Goal: Task Accomplishment & Management: Use online tool/utility

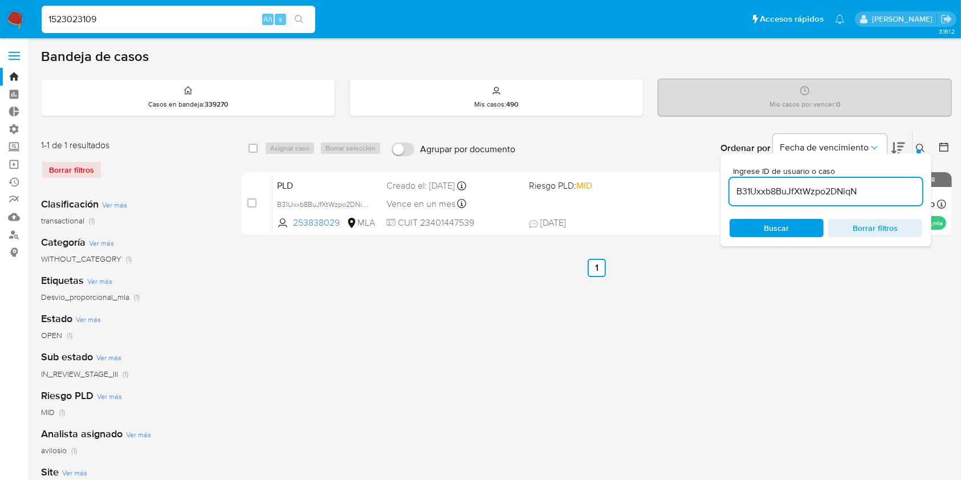
click at [22, 16] on img at bounding box center [15, 19] width 19 height 19
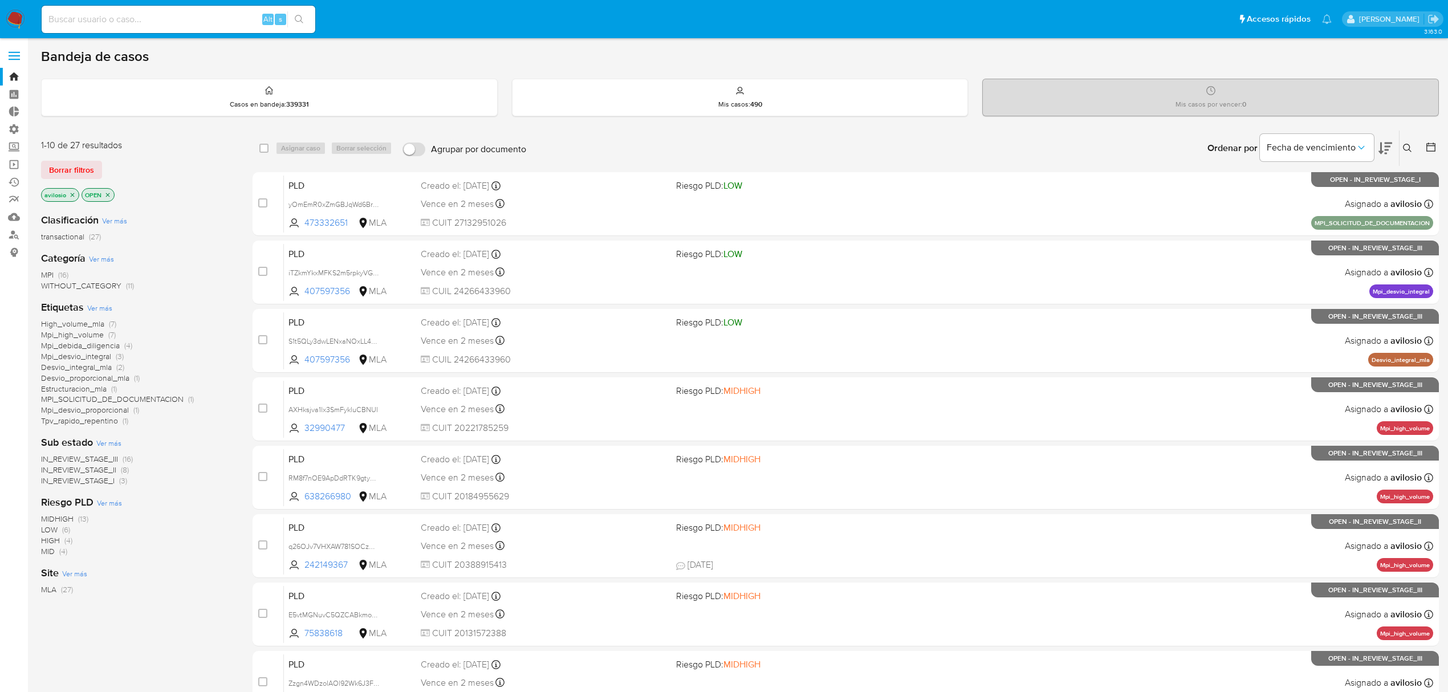
click at [56, 270] on span "MPI (16)" at bounding box center [54, 275] width 27 height 11
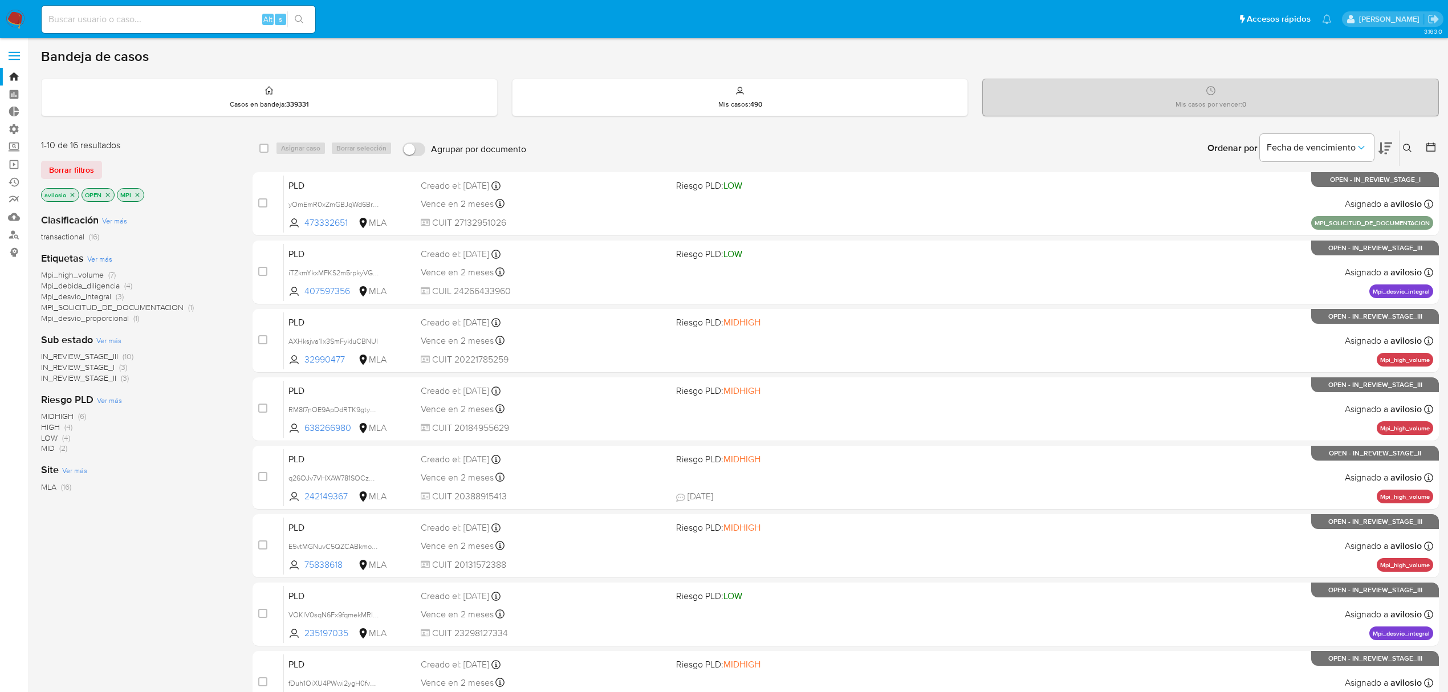
click at [131, 21] on input at bounding box center [179, 19] width 274 height 15
paste input "uAwEDUr44wtRLT9tQOhaFKPr"
type input "uAwEDUr44wtRLT9tQOhaFKPr"
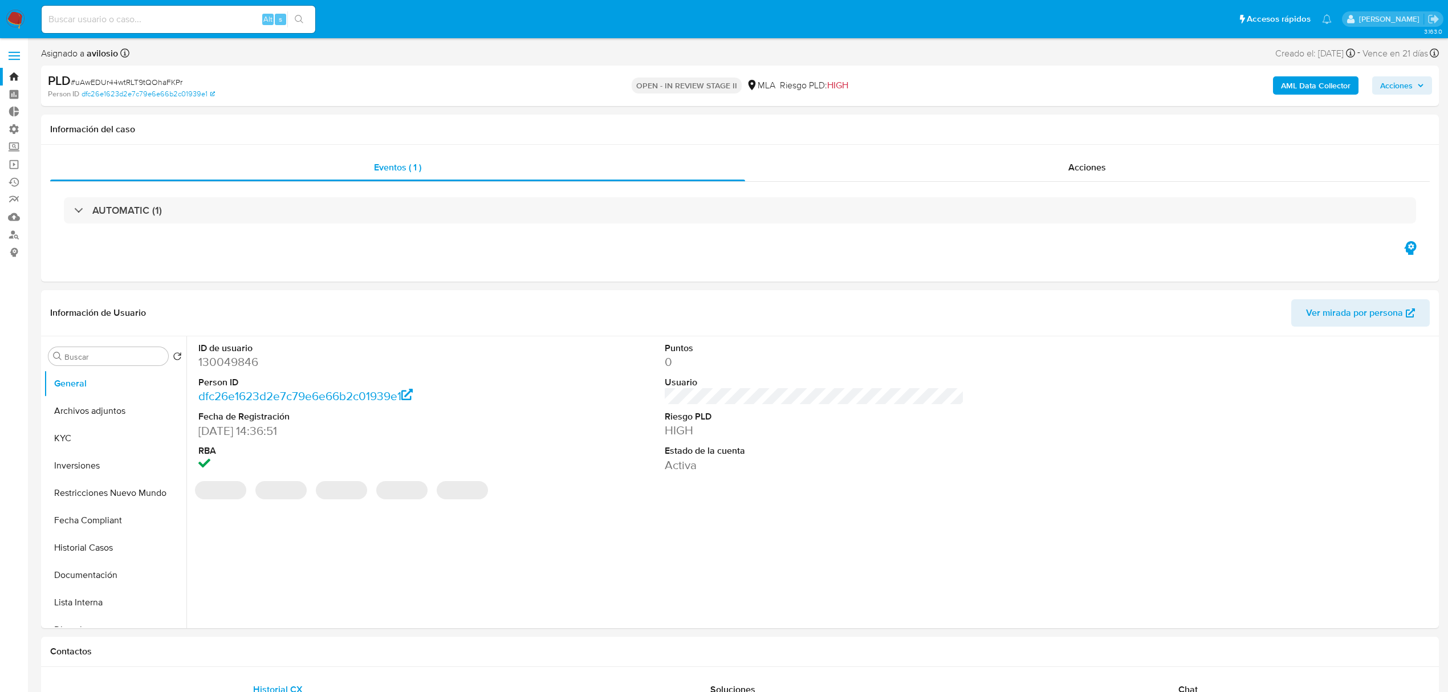
select select "10"
click at [94, 480] on button "Historial Casos" at bounding box center [110, 547] width 133 height 27
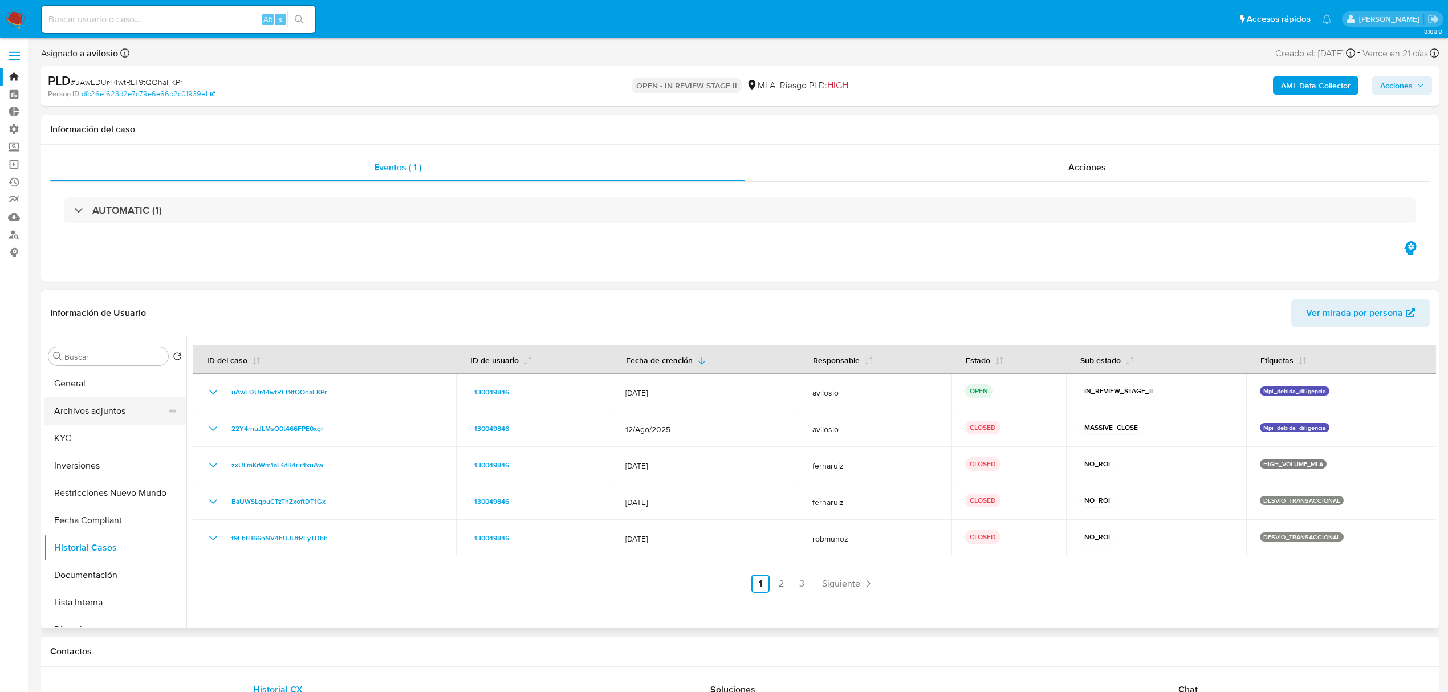
click at [78, 420] on button "Archivos adjuntos" at bounding box center [110, 410] width 133 height 27
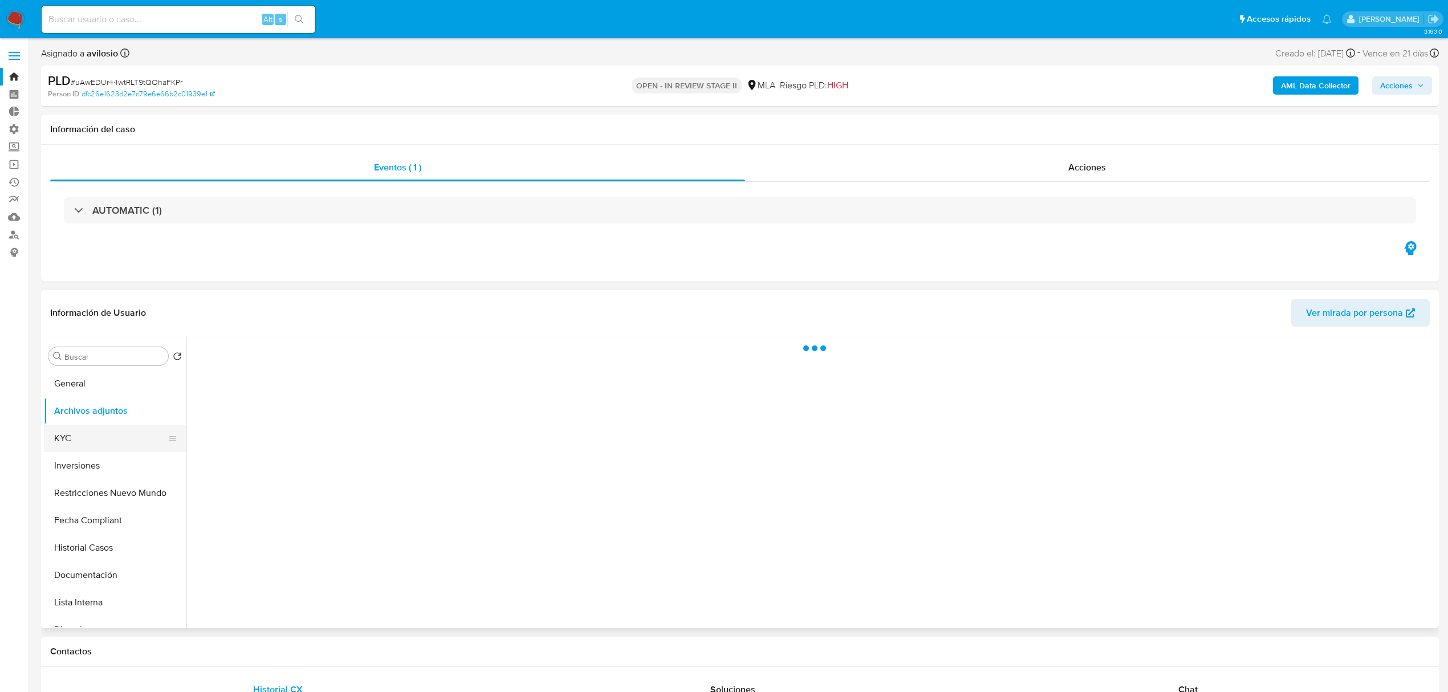
click at [76, 430] on button "KYC" at bounding box center [110, 438] width 133 height 27
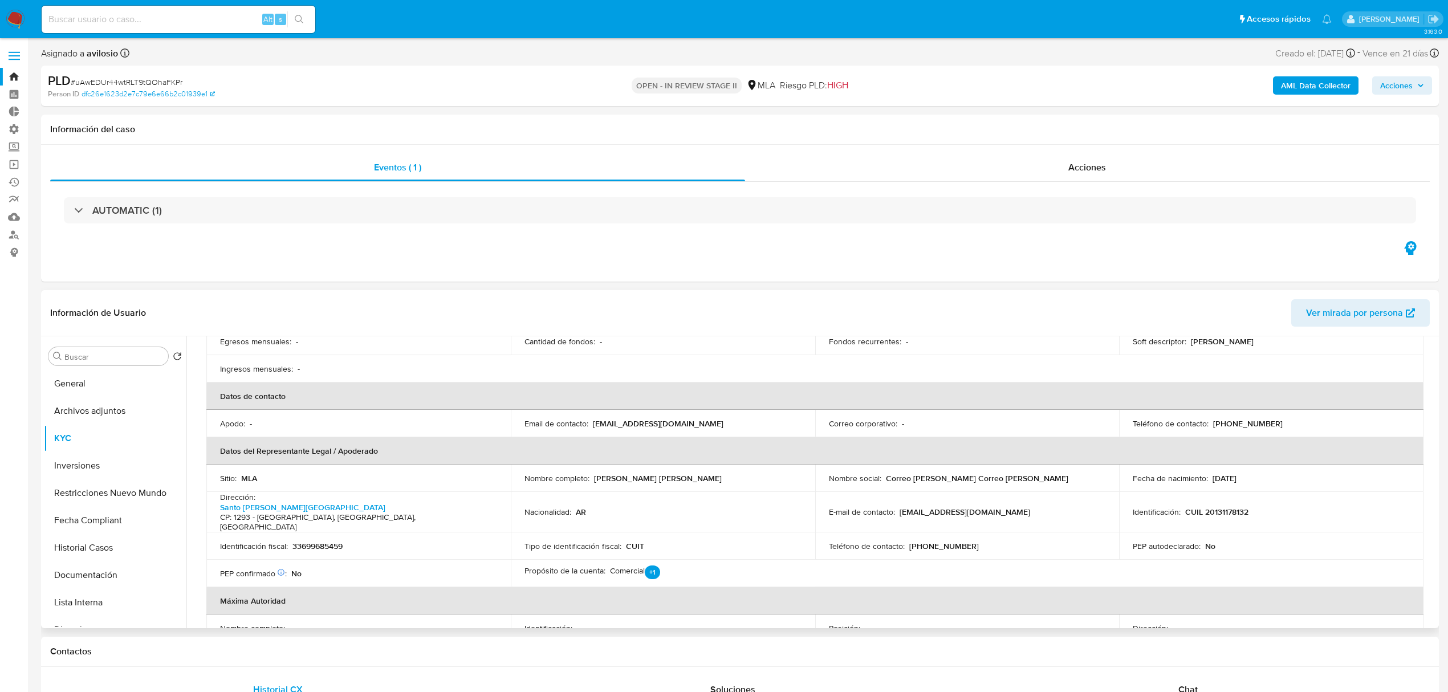
scroll to position [228, 0]
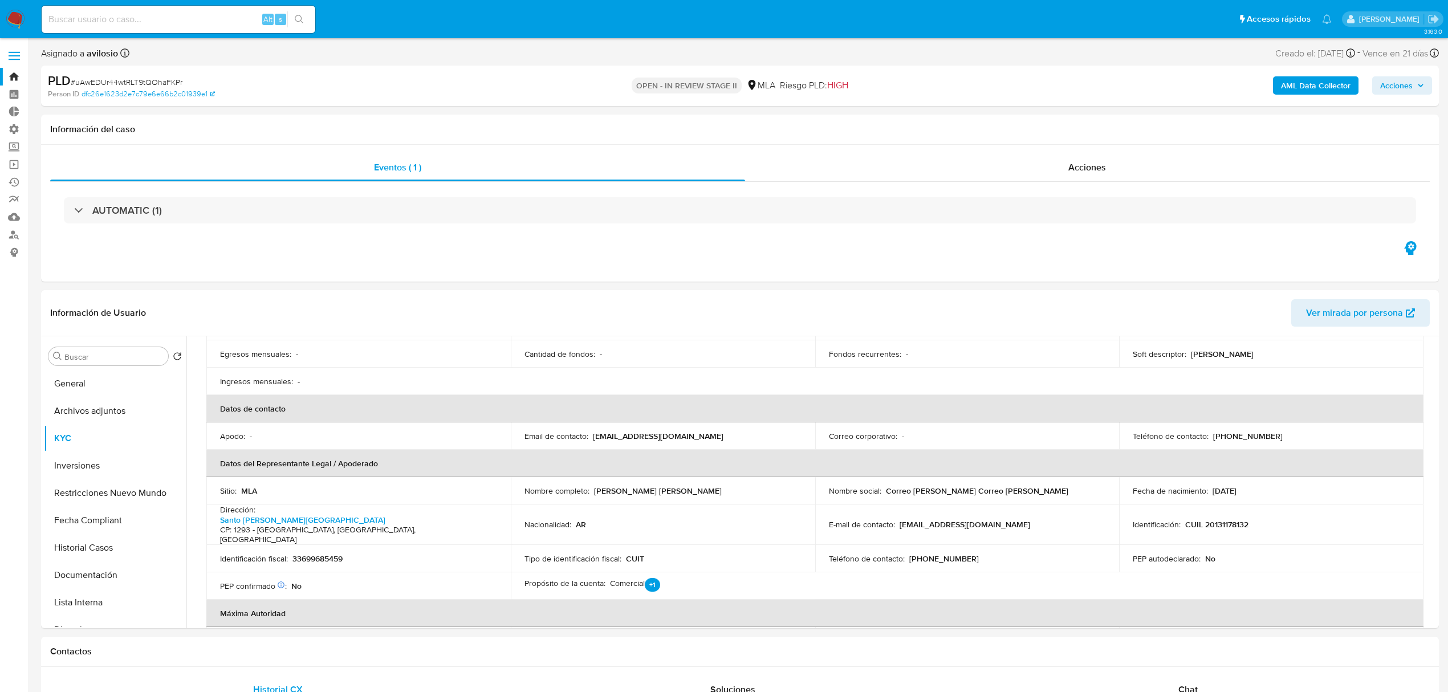
click at [190, 26] on div "Alt s" at bounding box center [179, 19] width 274 height 27
click at [189, 26] on div "Alt s" at bounding box center [179, 19] width 274 height 27
click at [189, 23] on input at bounding box center [179, 19] width 274 height 15
paste input "eDQN34GHZMKAzhsVAuJek1mz"
type input "eDQN34GHZMKAzhsVAuJek1mz"
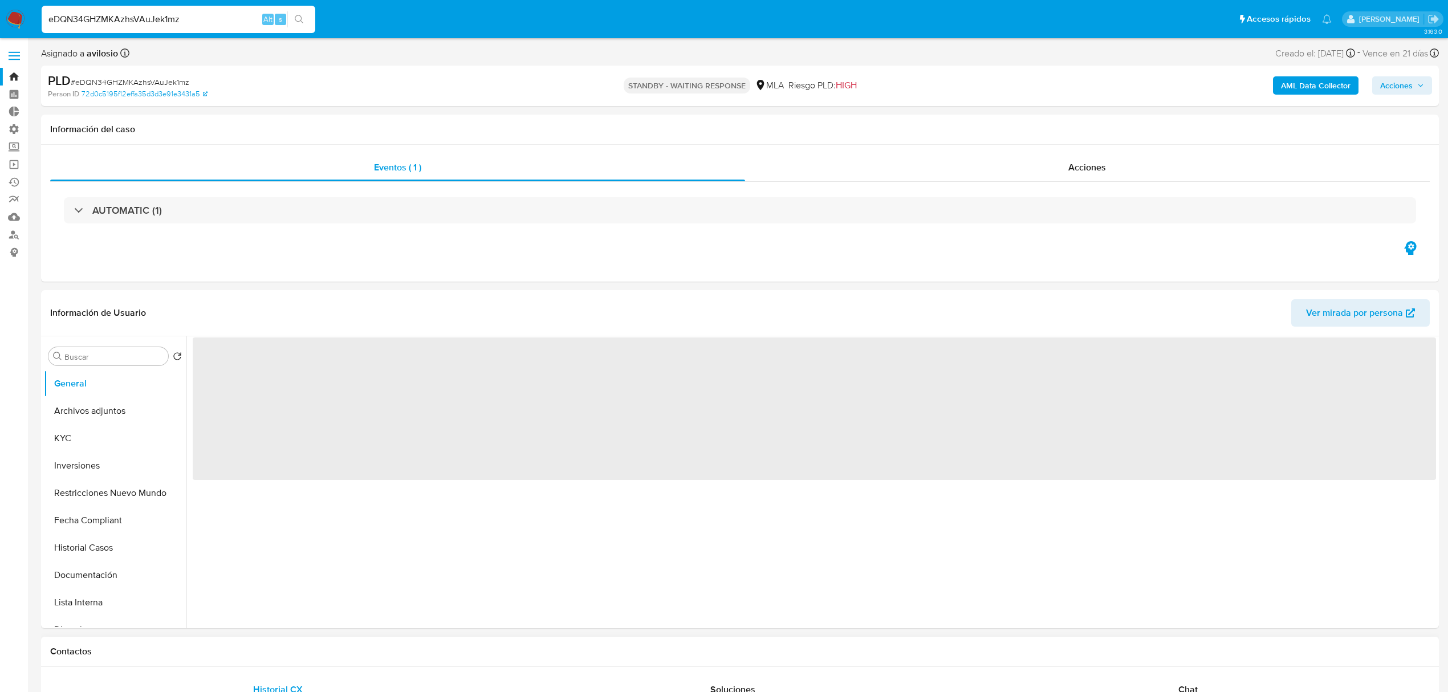
select select "10"
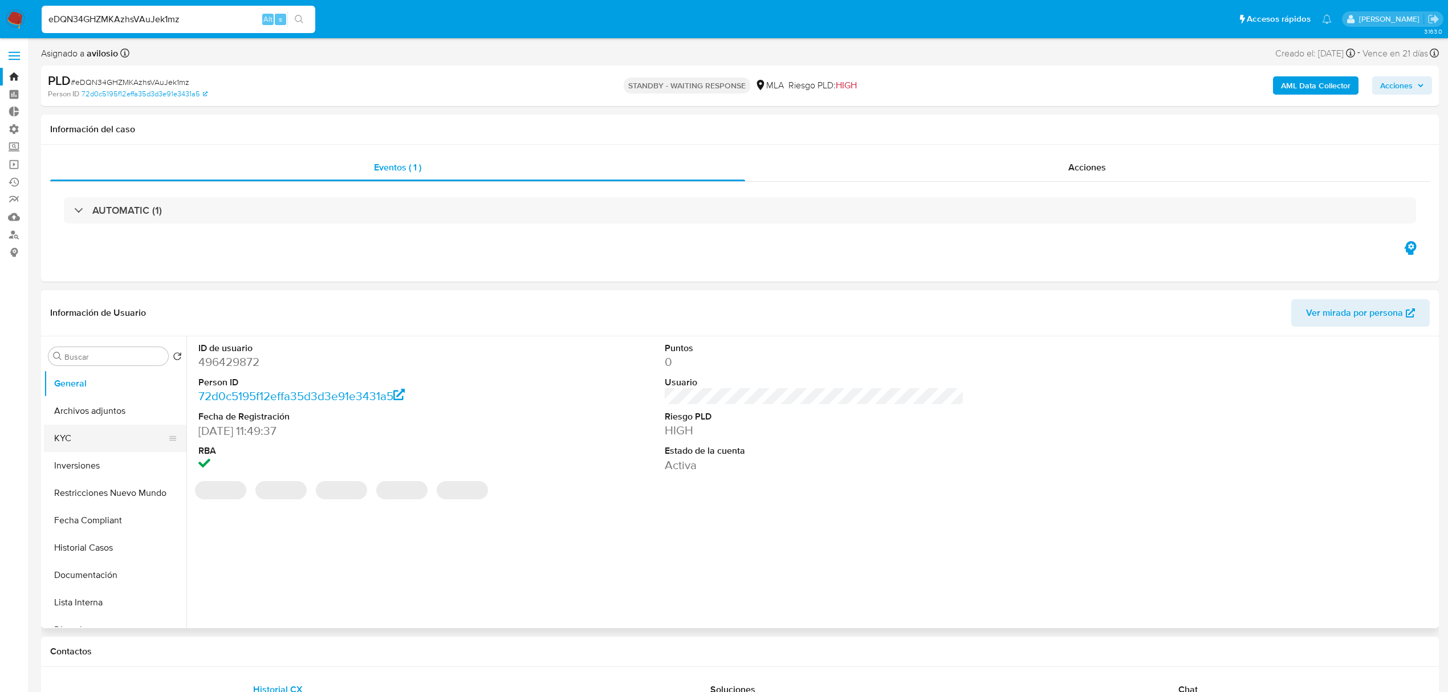
click at [66, 435] on button "KYC" at bounding box center [110, 438] width 133 height 27
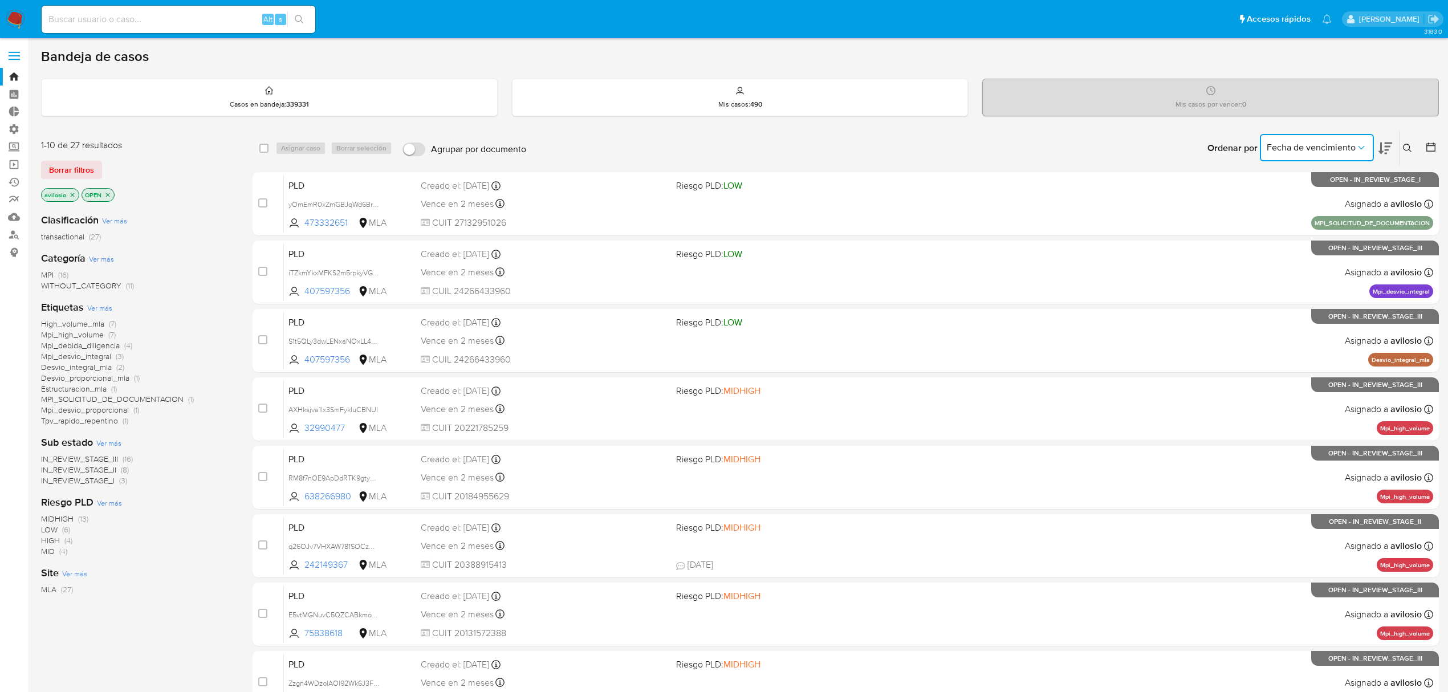
click at [1305, 155] on button "Fecha de vencimiento" at bounding box center [1317, 147] width 114 height 27
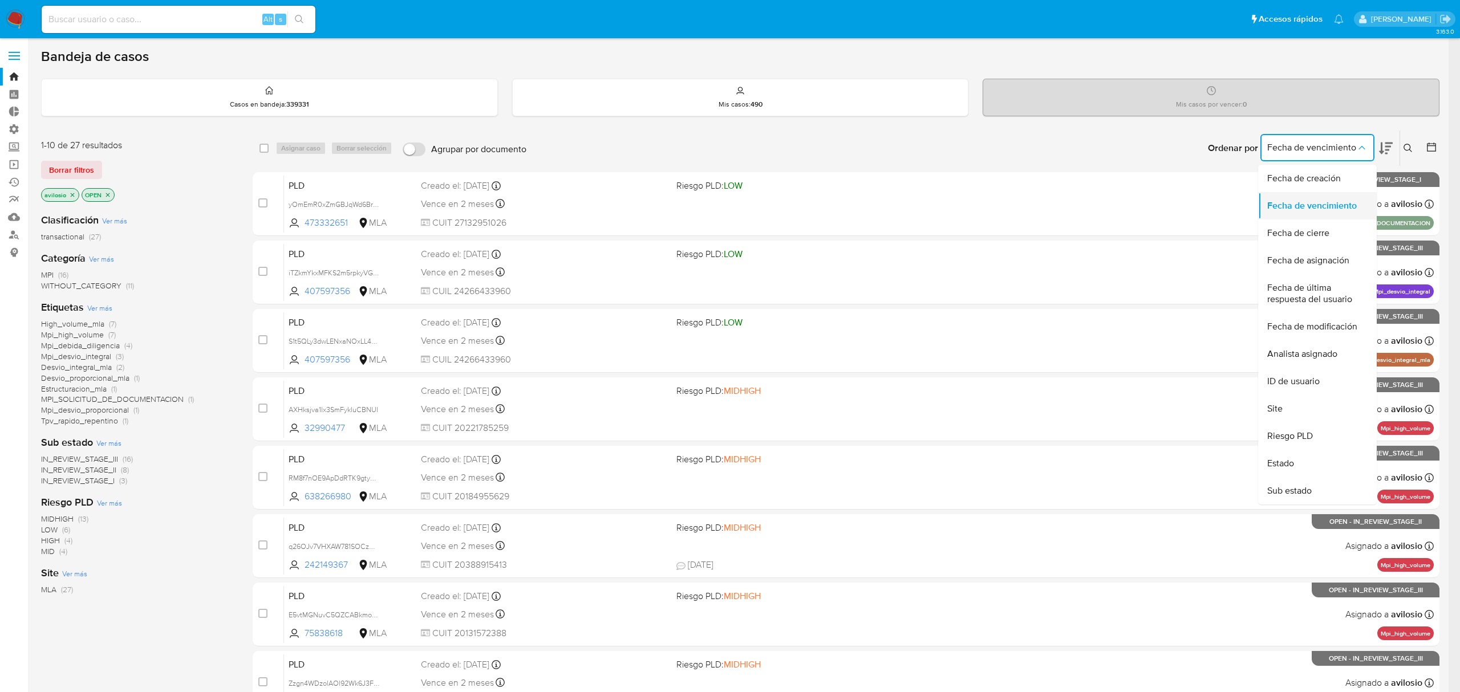
click at [1292, 204] on span "Fecha de vencimiento" at bounding box center [1312, 205] width 90 height 11
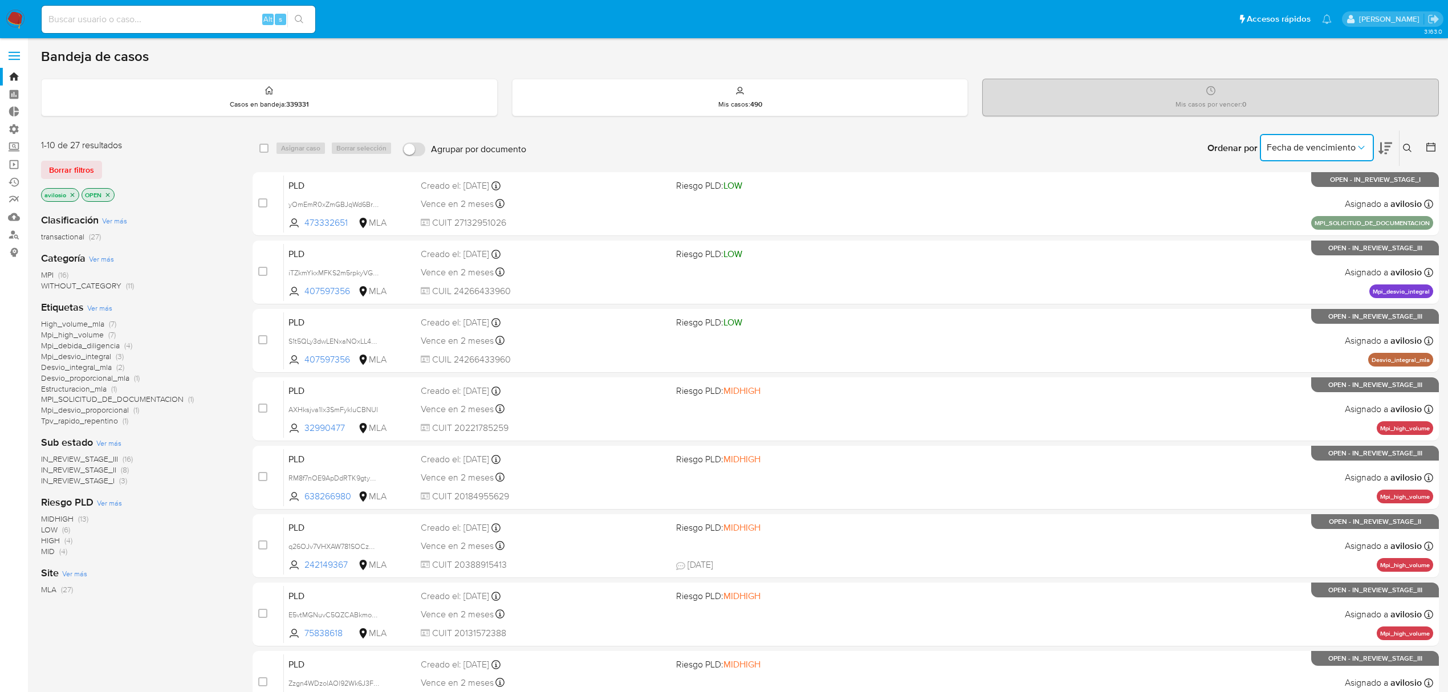
click at [1388, 145] on icon at bounding box center [1386, 148] width 14 height 14
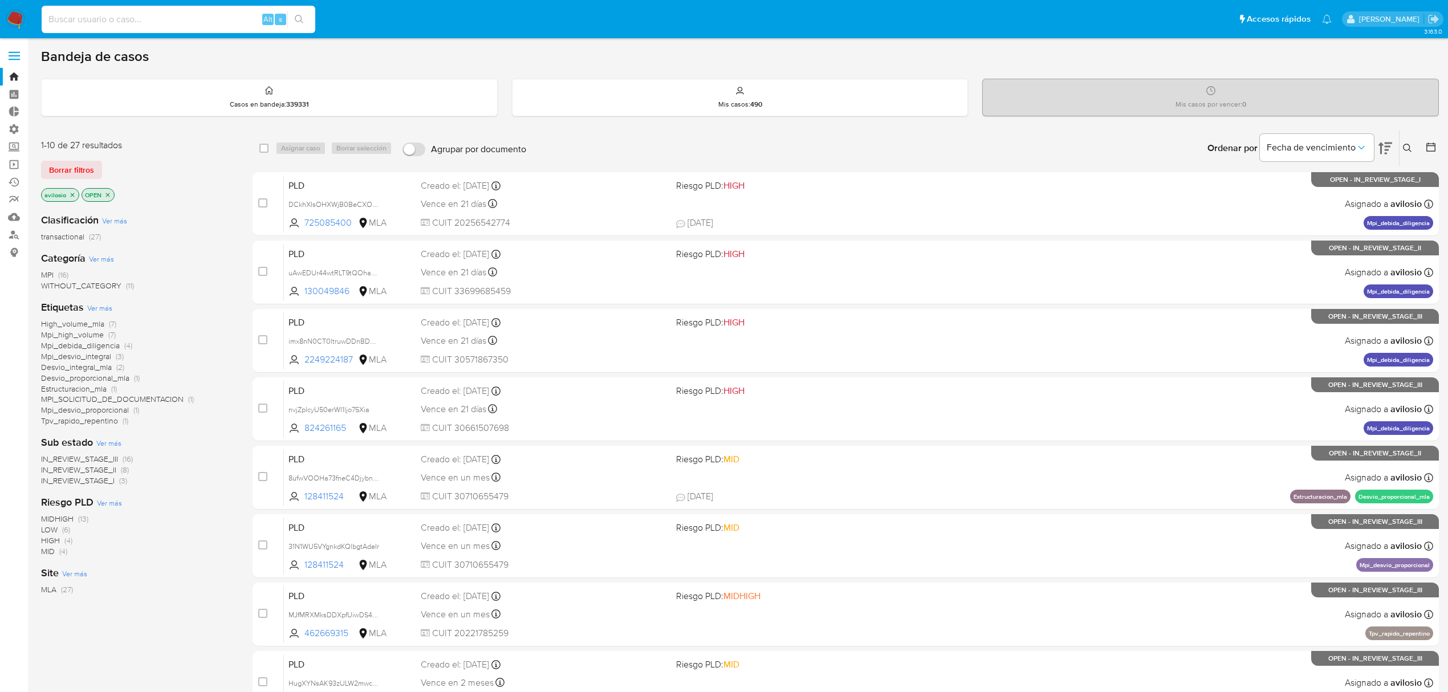
click at [111, 17] on input at bounding box center [179, 19] width 274 height 15
paste input "DCkhXIsOHXWjB0BeCXOIL3h1"
type input "DCkhXIsOHXWjB0BeCXOIL3h1"
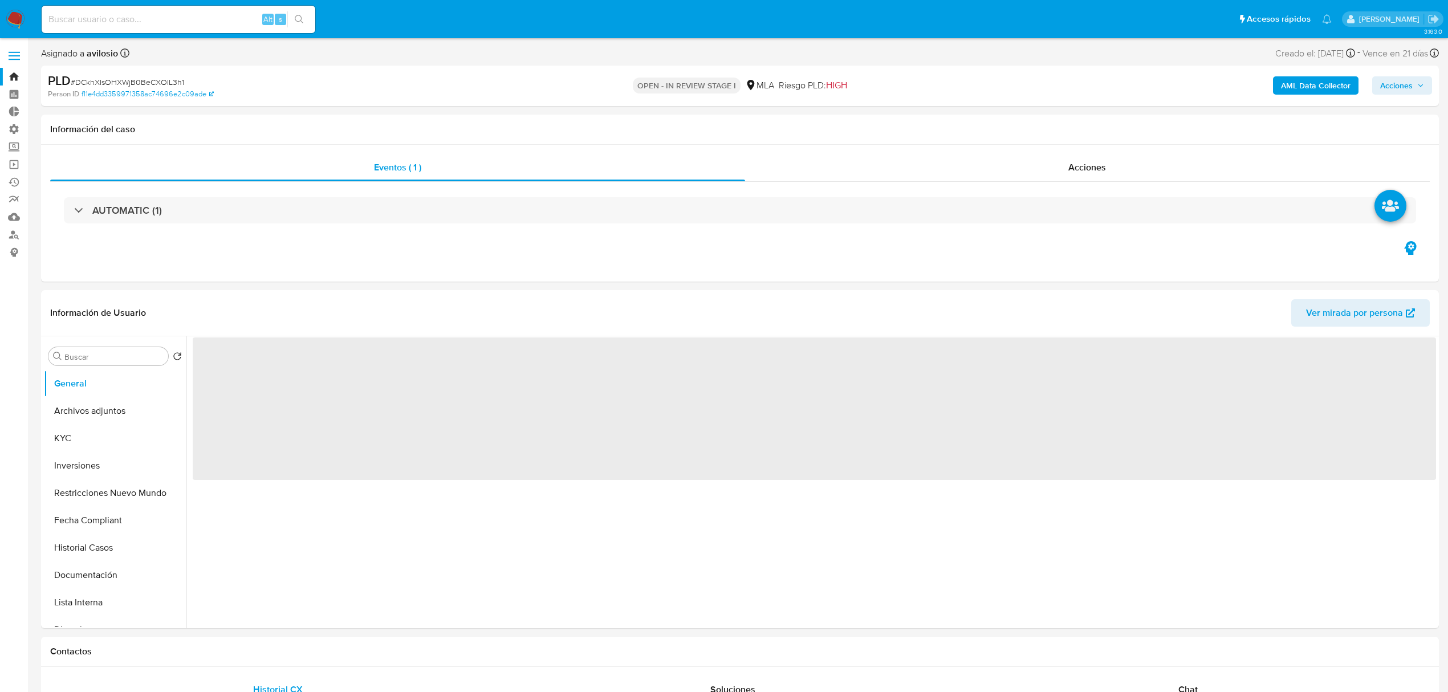
select select "10"
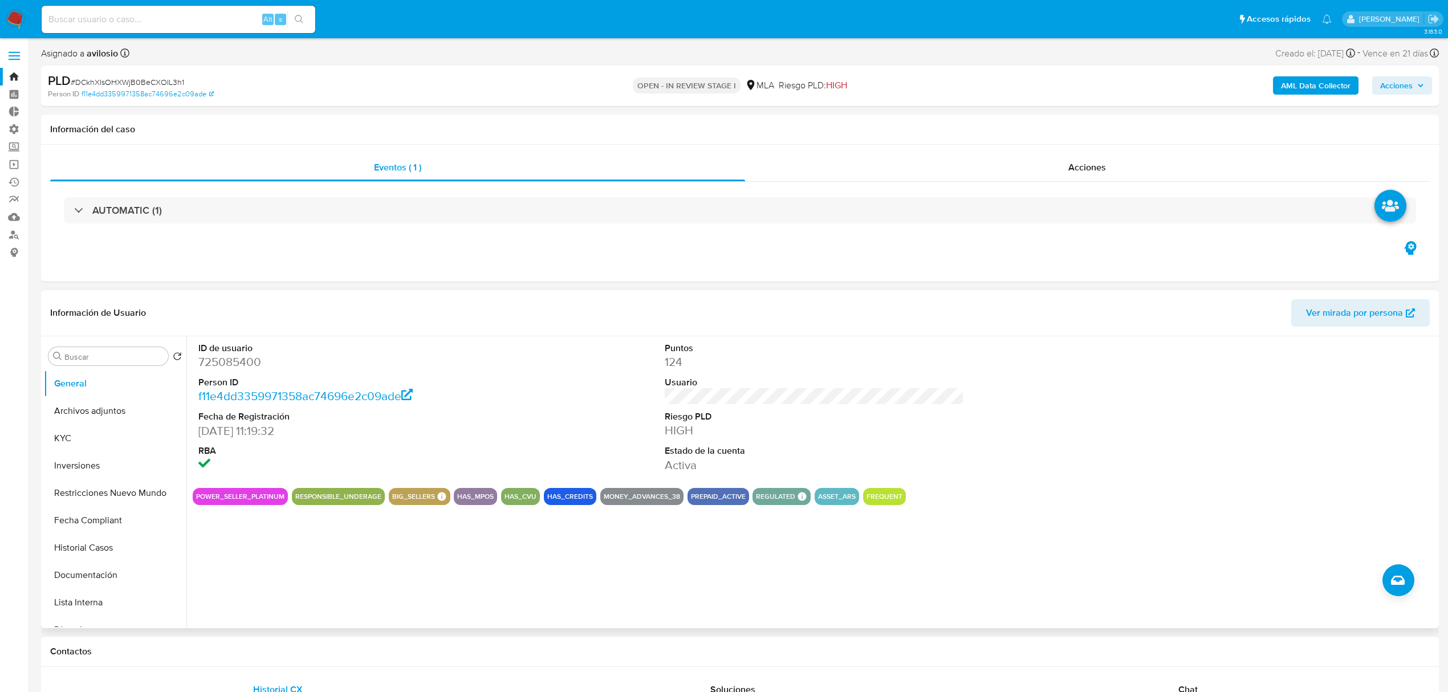
click at [230, 356] on dd "725085400" at bounding box center [347, 362] width 299 height 16
copy dd "725085400"
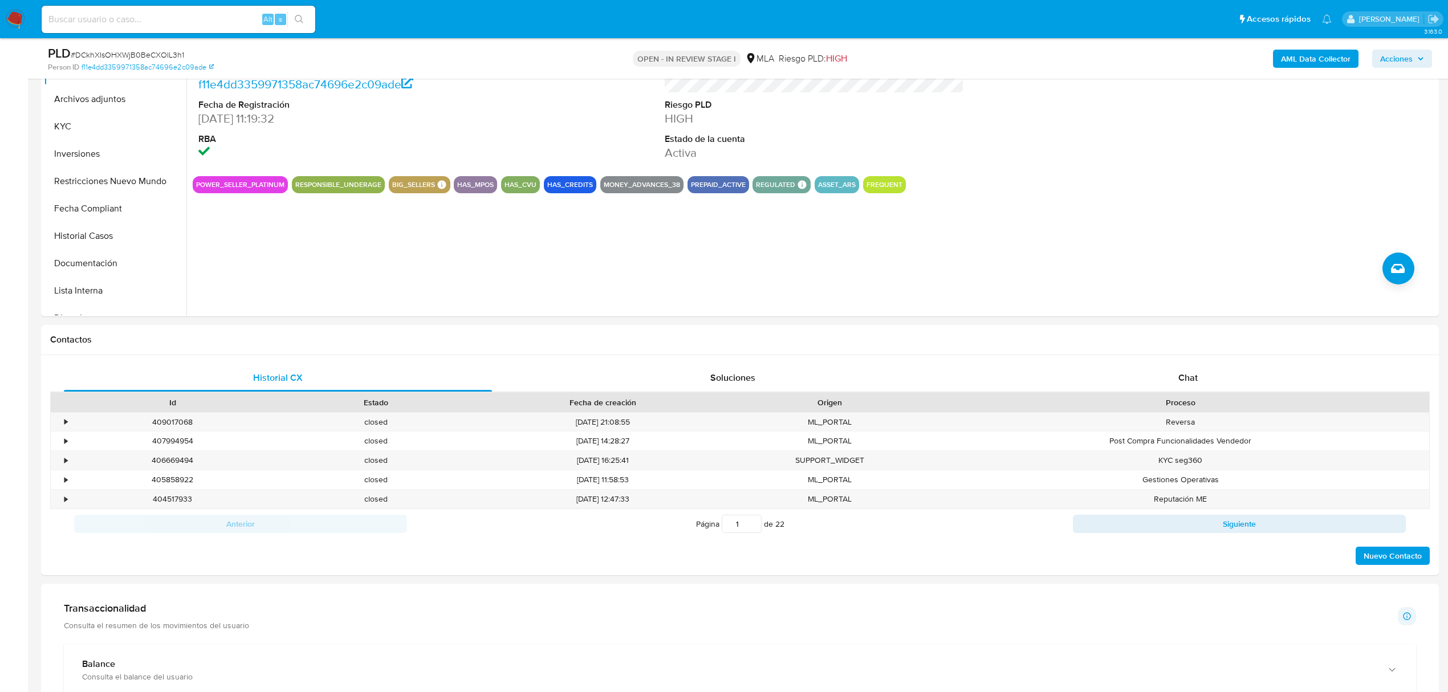
scroll to position [52, 0]
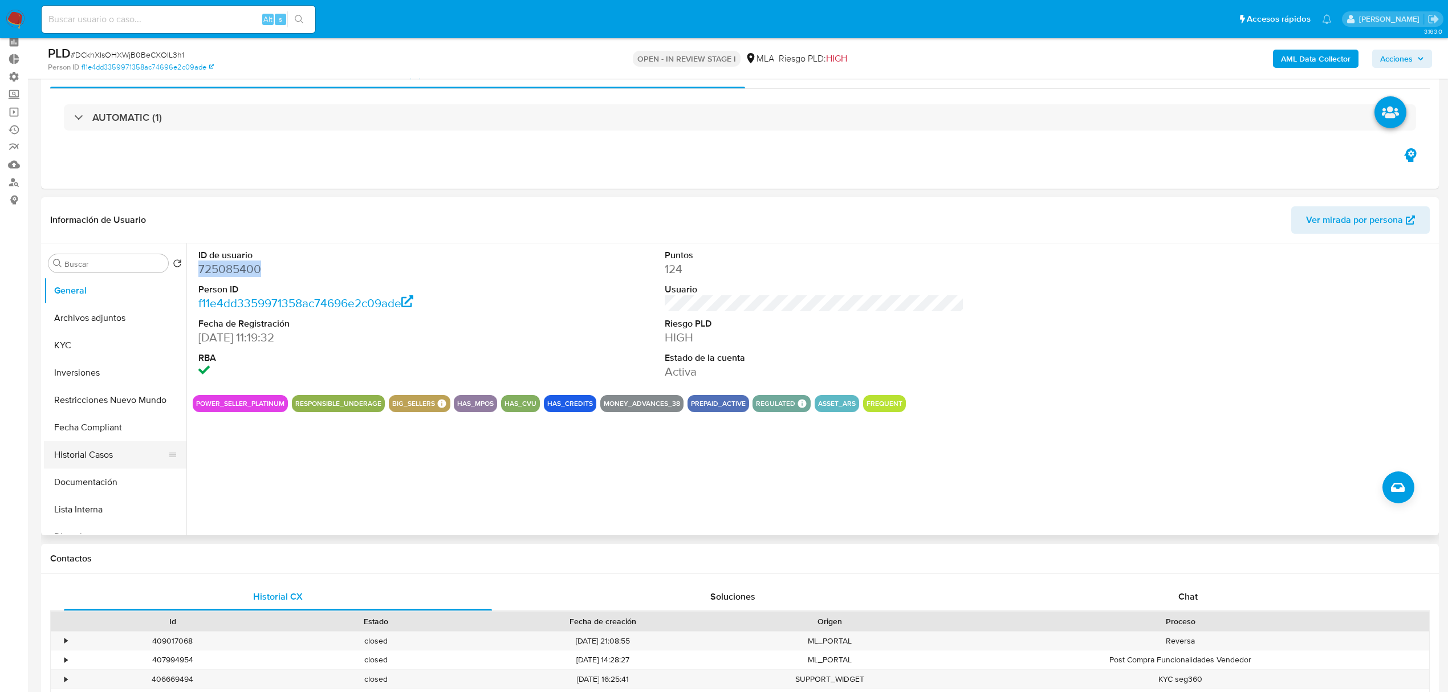
click at [105, 461] on button "Historial Casos" at bounding box center [110, 454] width 133 height 27
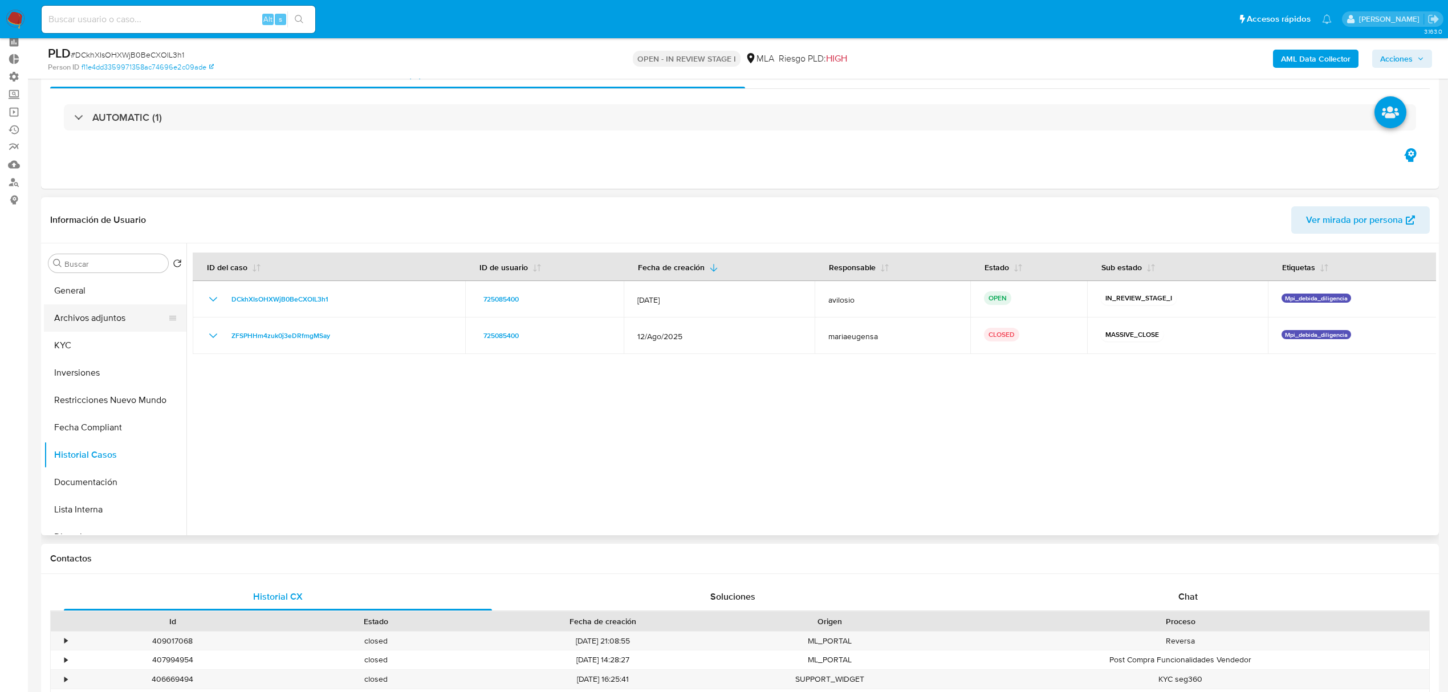
click at [87, 308] on button "Archivos adjuntos" at bounding box center [110, 318] width 133 height 27
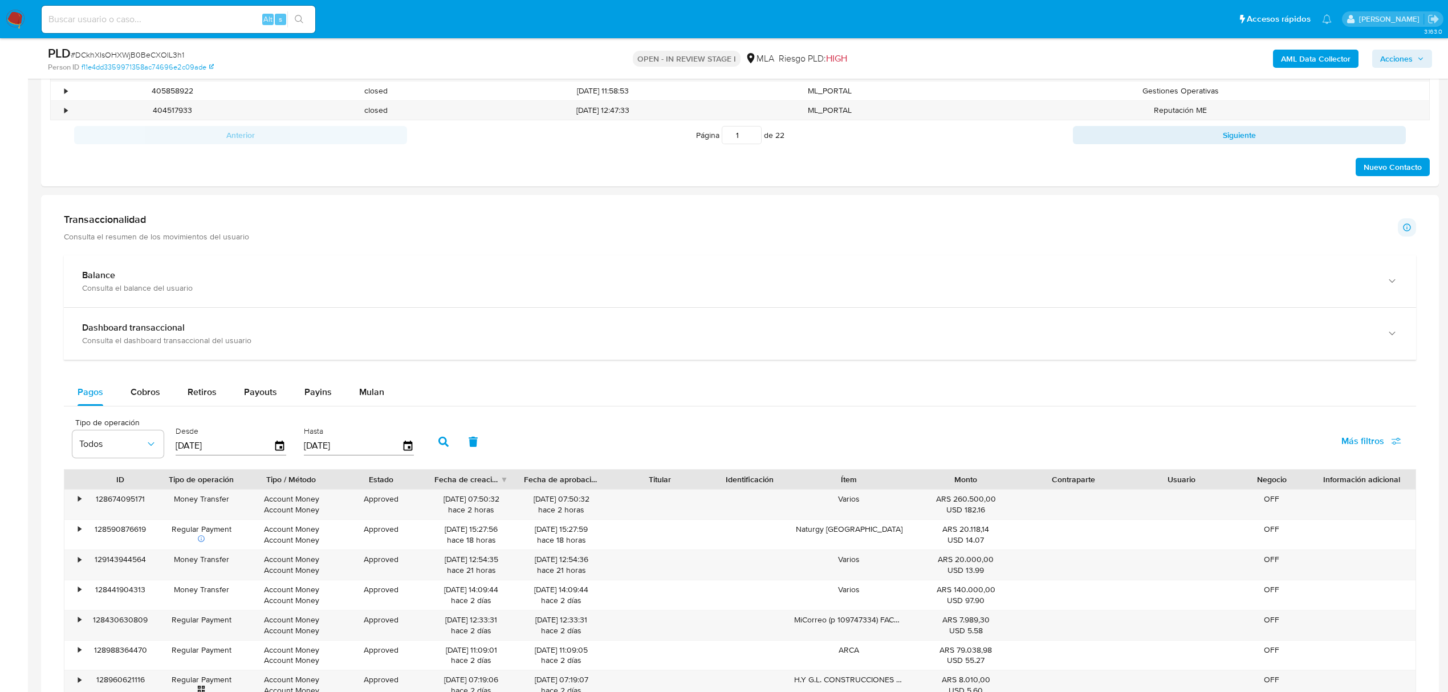
scroll to position [813, 0]
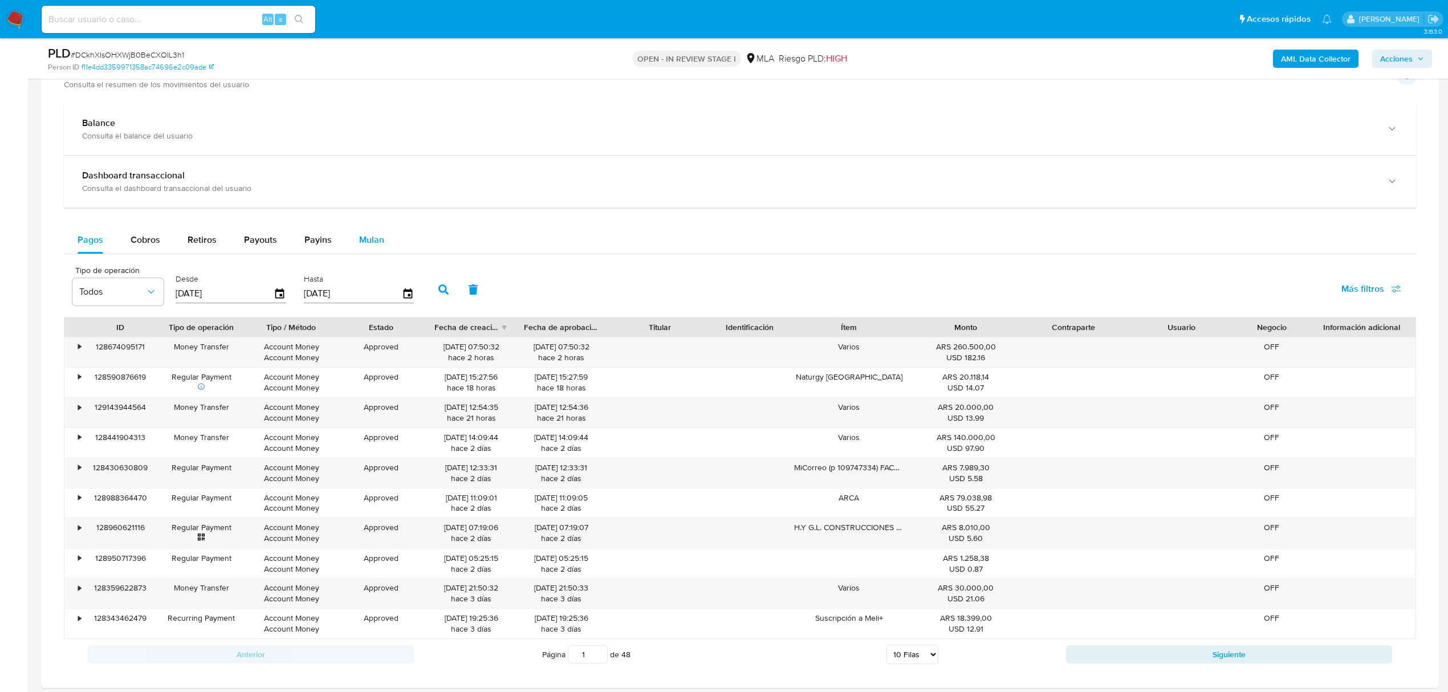
click at [368, 238] on span "Mulan" at bounding box center [371, 239] width 25 height 13
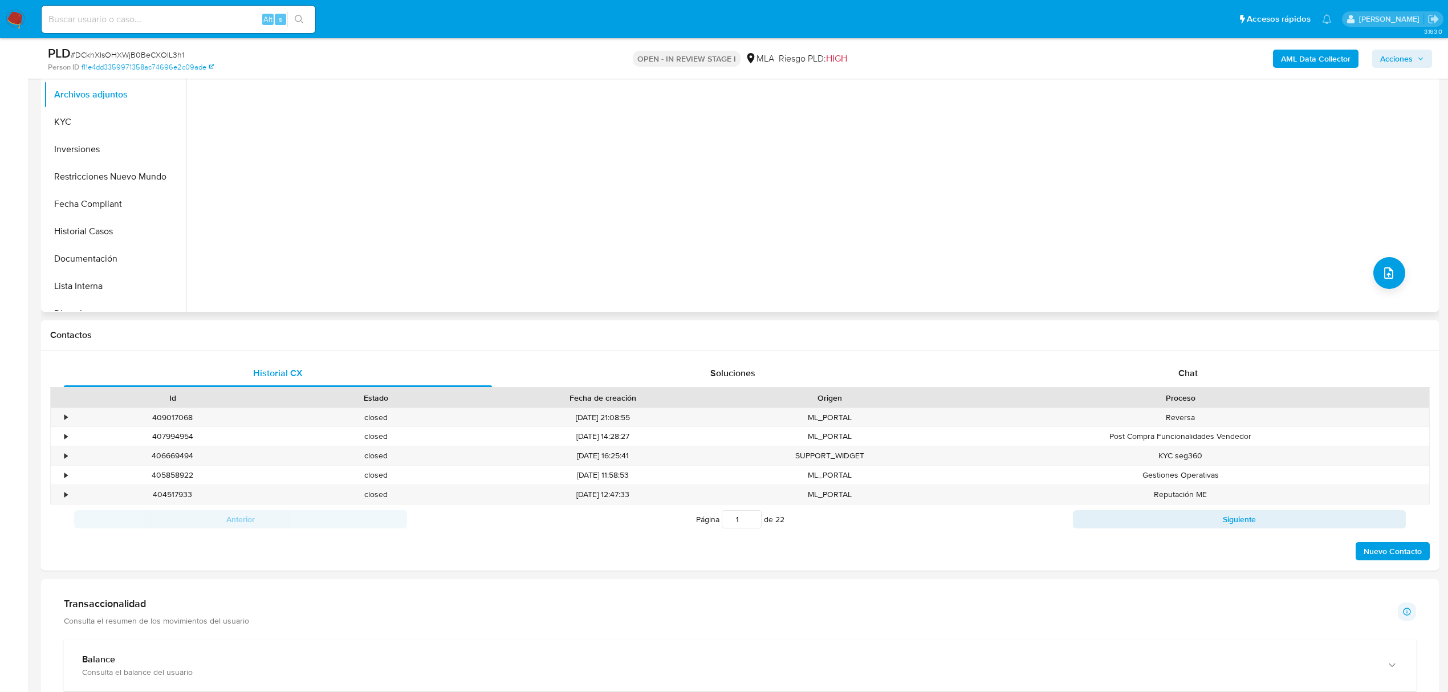
scroll to position [0, 0]
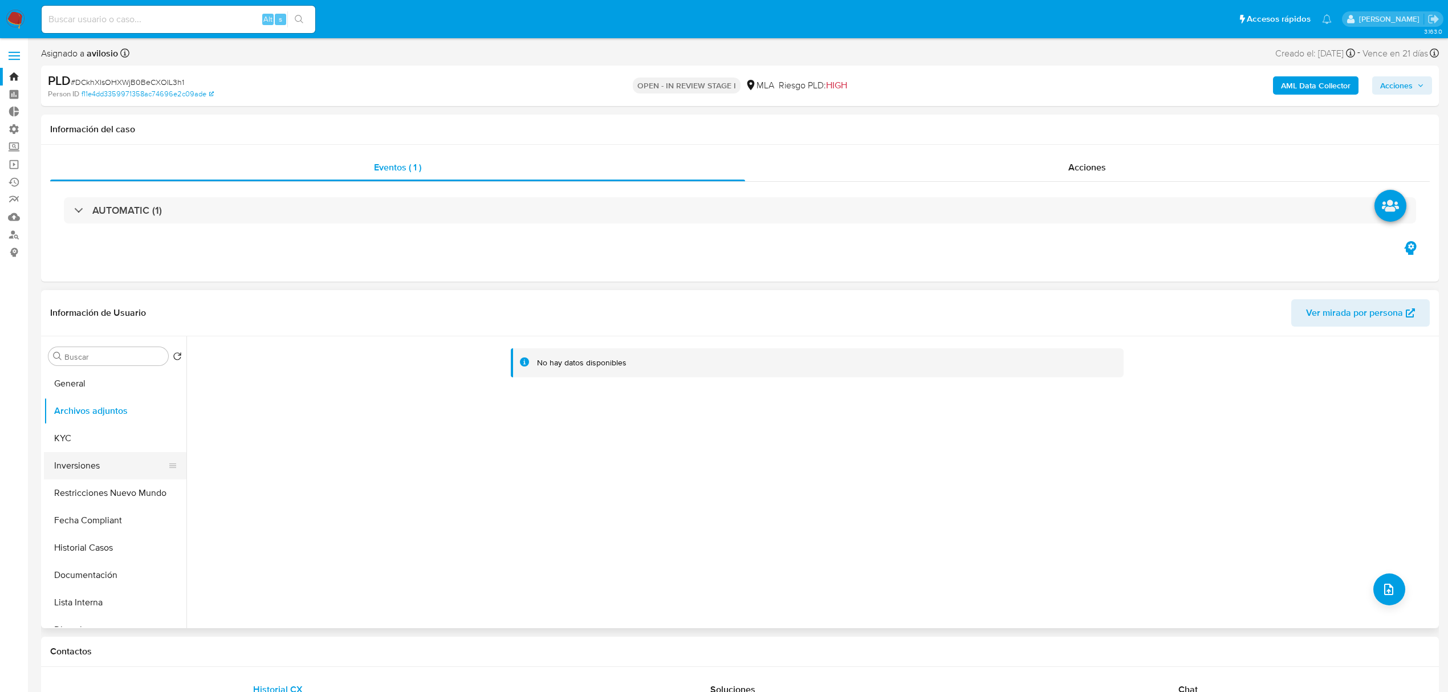
click at [87, 472] on button "Inversiones" at bounding box center [110, 465] width 133 height 27
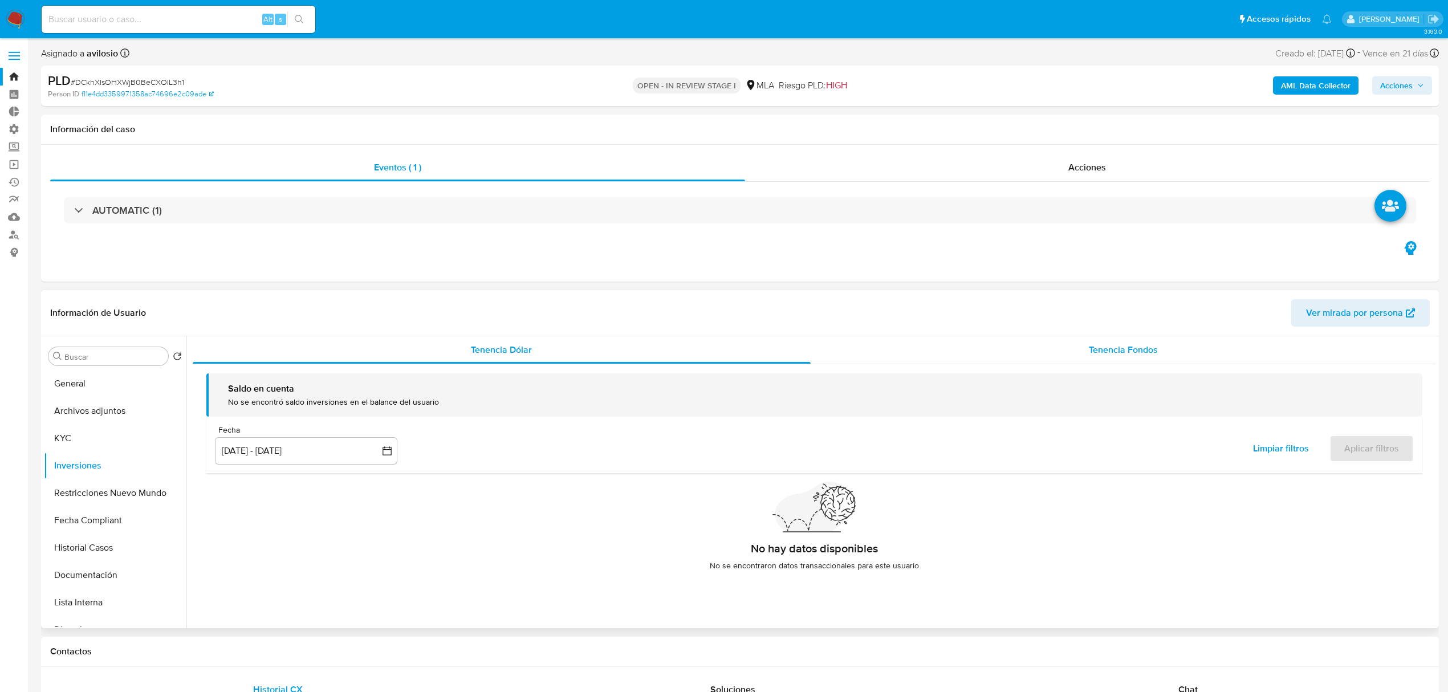
click at [1148, 359] on div "Tenencia Fondos" at bounding box center [1124, 349] width 626 height 27
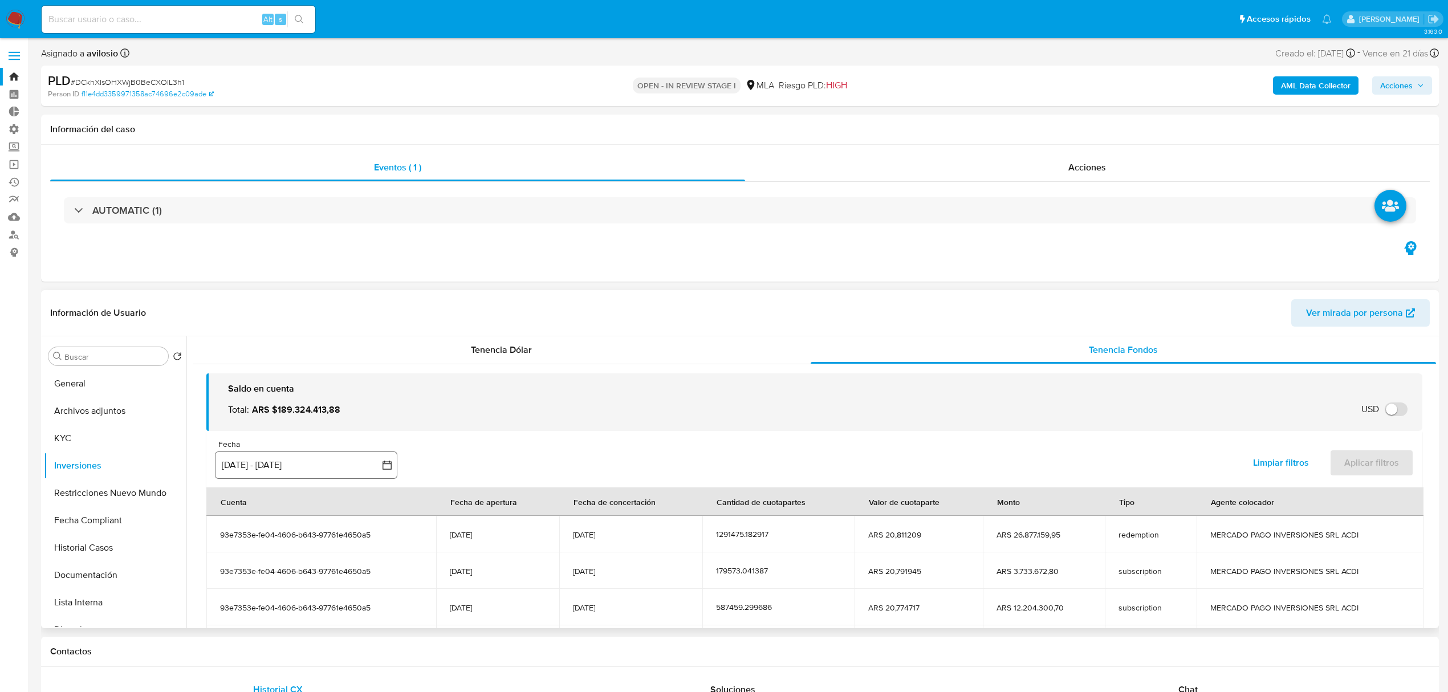
click at [279, 461] on button "[DATE] - [DATE]" at bounding box center [306, 465] width 182 height 27
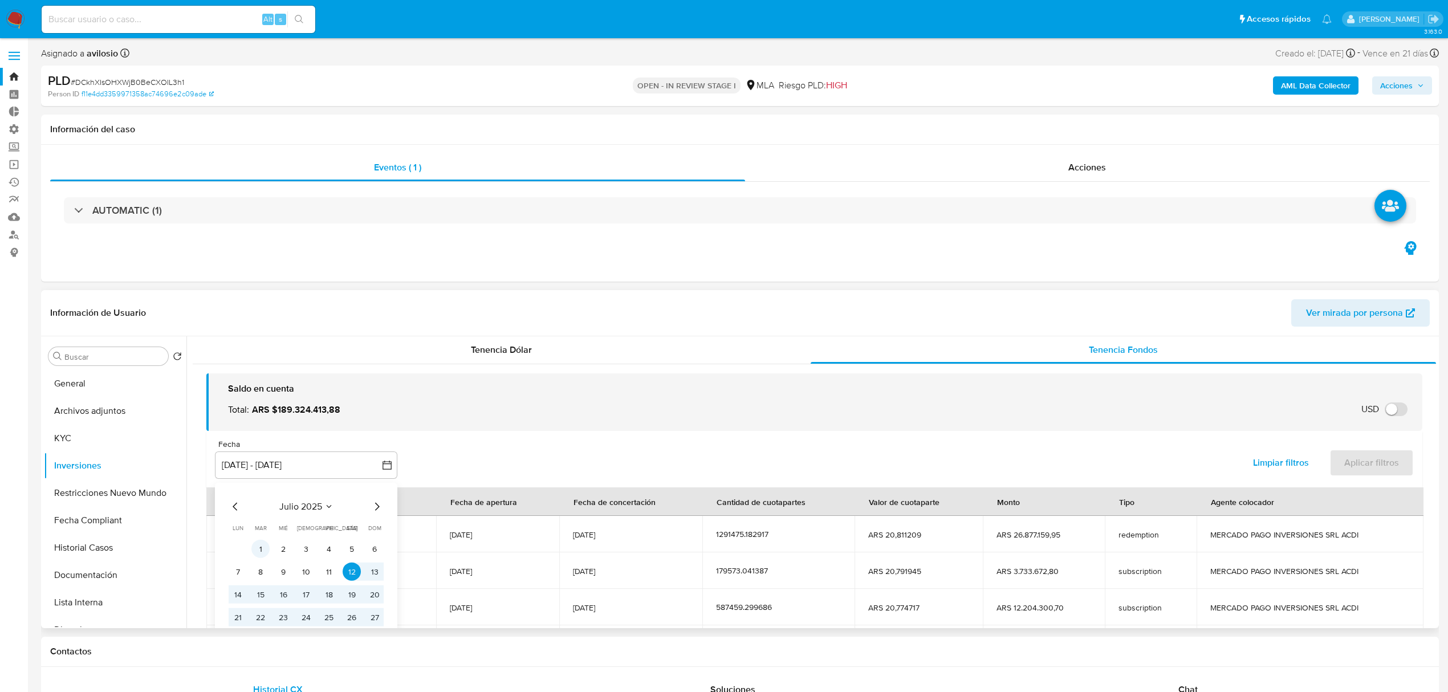
click at [256, 553] on button "1" at bounding box center [260, 549] width 18 height 18
click at [383, 506] on icon "Mes siguiente" at bounding box center [377, 507] width 14 height 14
click at [379, 507] on icon "Mes siguiente" at bounding box center [377, 507] width 5 height 8
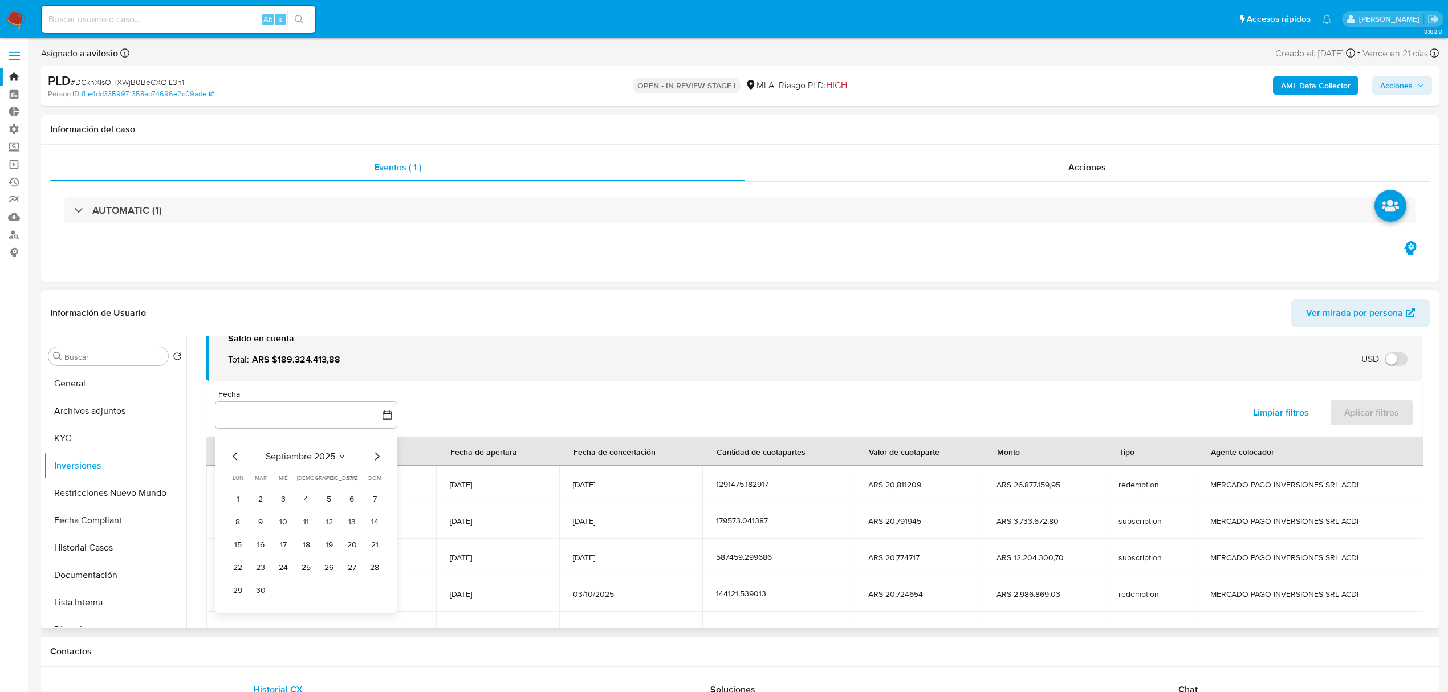
scroll to position [76, 0]
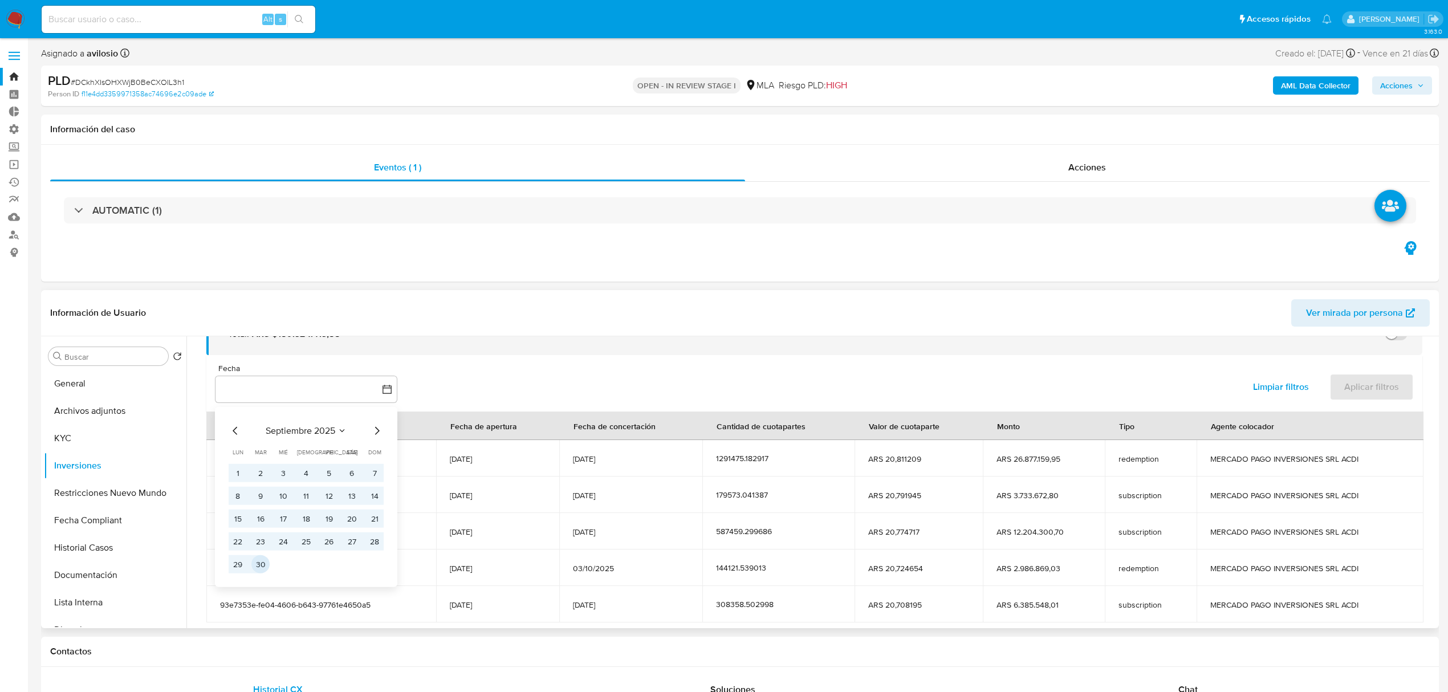
click at [255, 568] on button "30" at bounding box center [260, 564] width 18 height 18
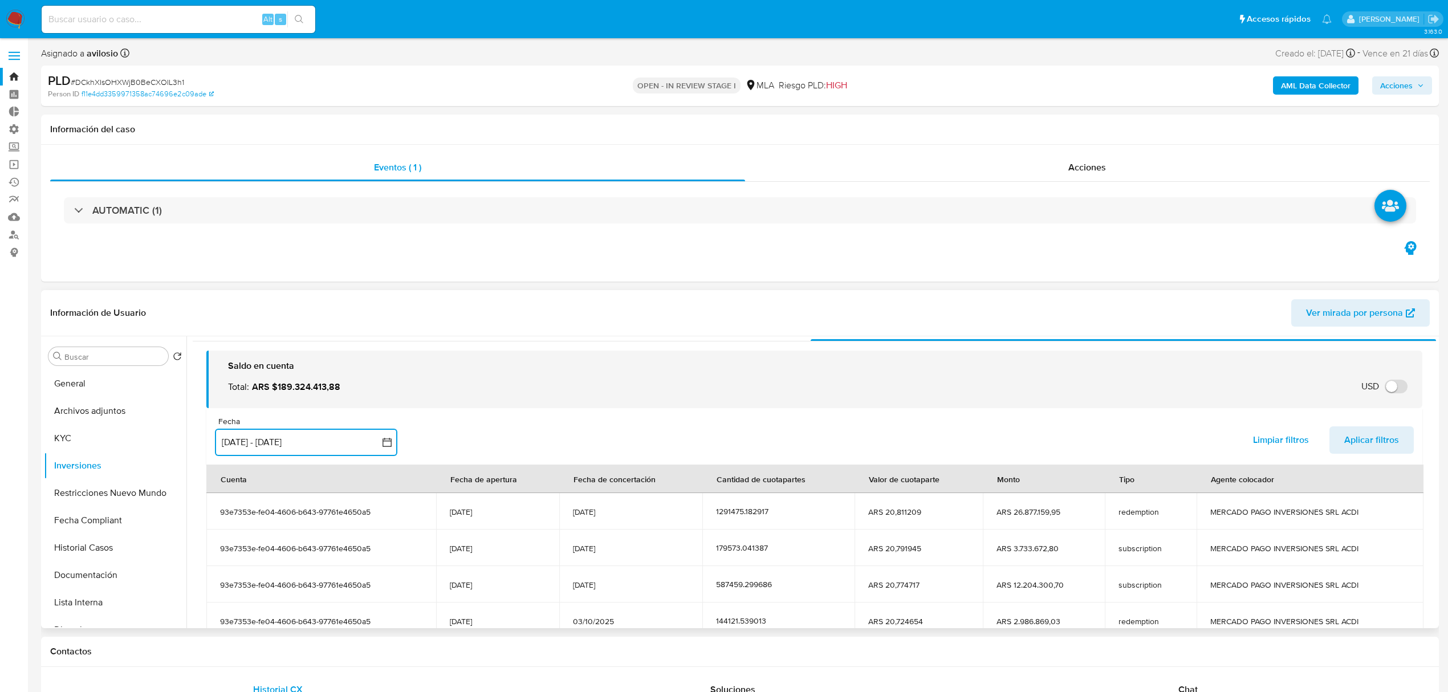
scroll to position [0, 0]
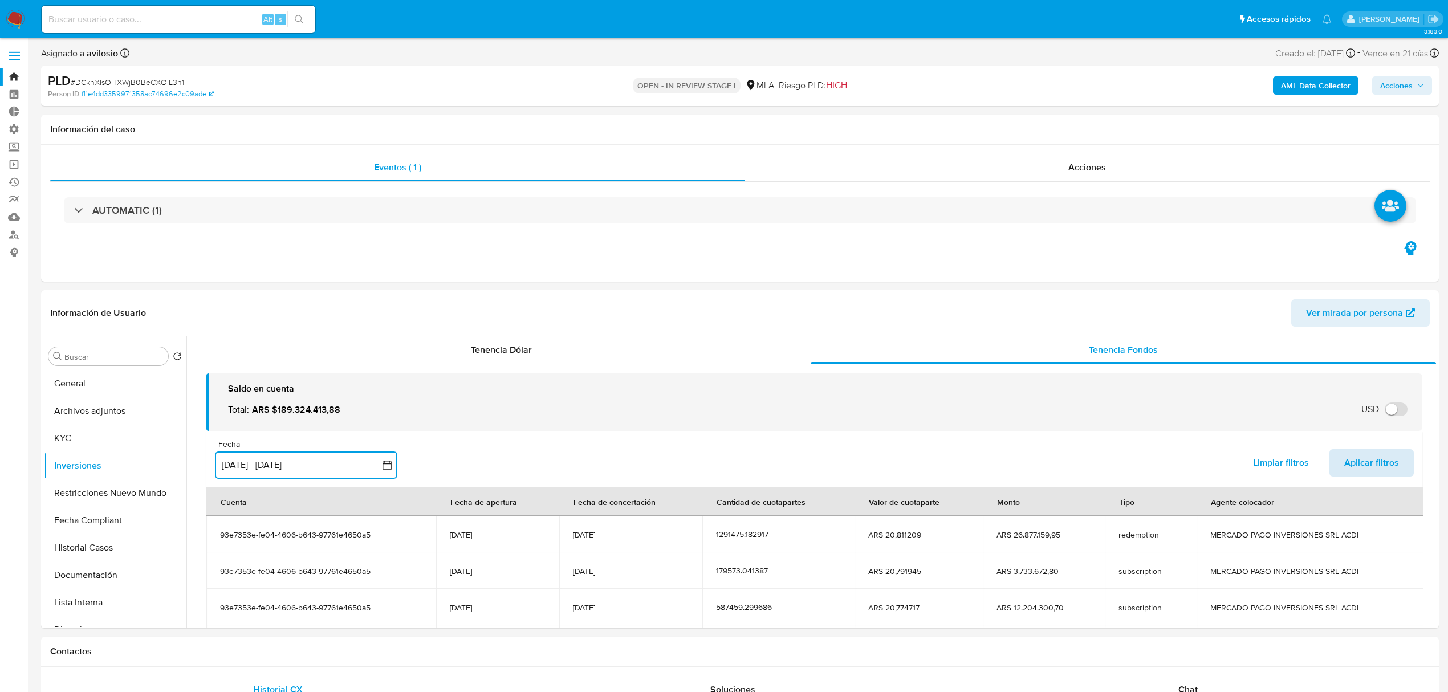
click at [1346, 464] on span "Aplicar filtros" at bounding box center [1372, 462] width 55 height 25
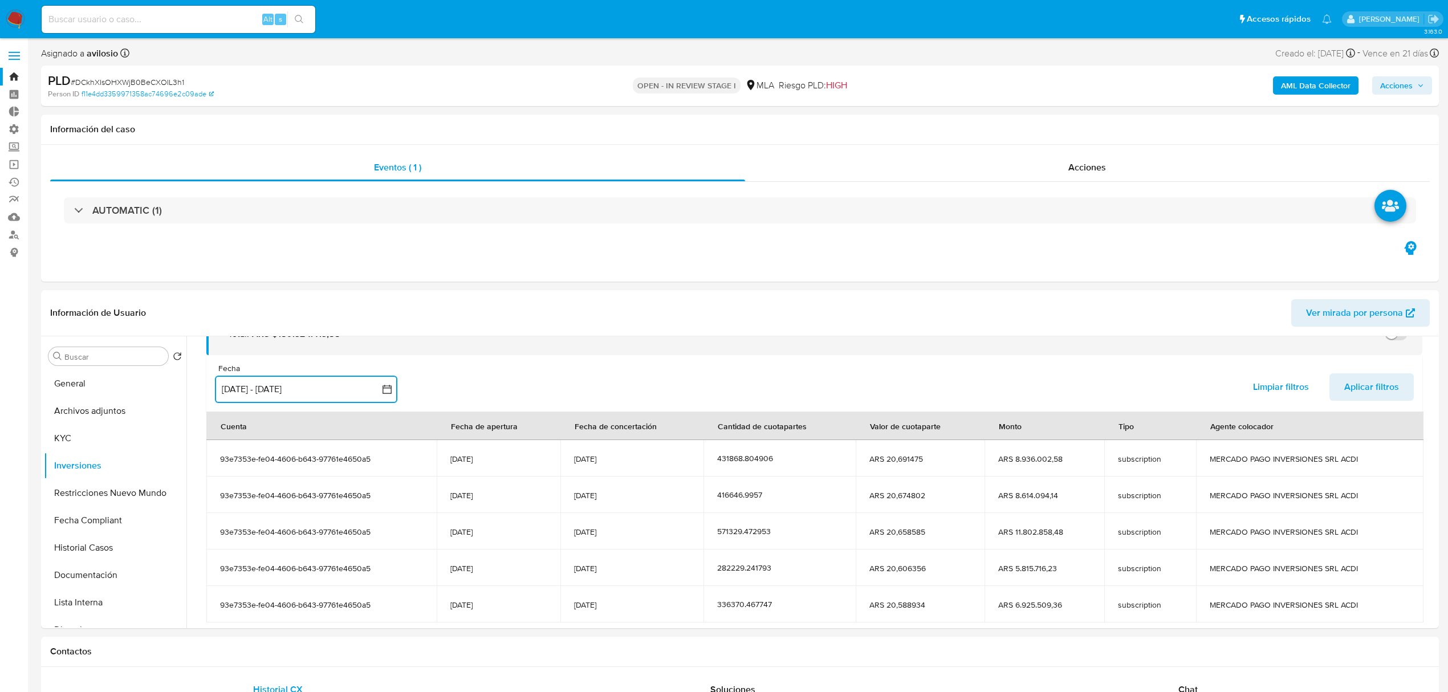
scroll to position [140, 0]
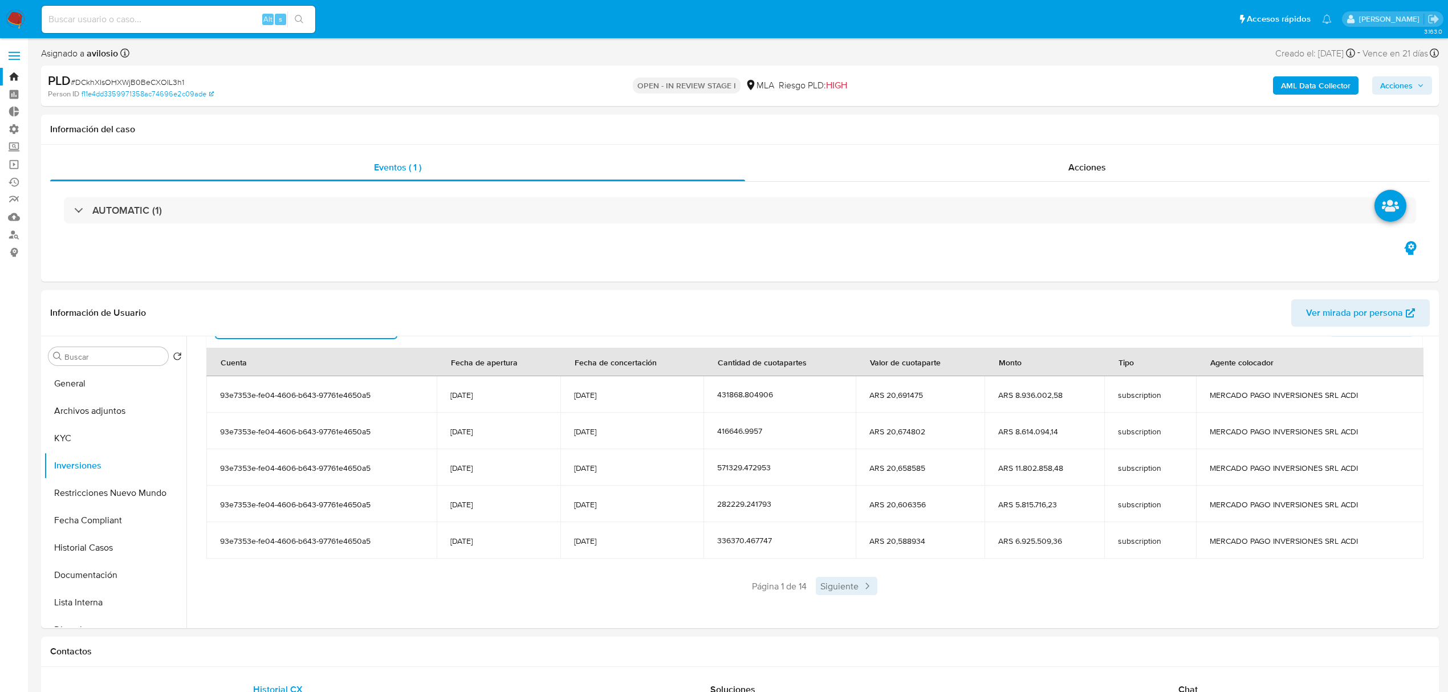
click at [840, 587] on span "Siguiente" at bounding box center [847, 586] width 62 height 18
click at [879, 589] on span "Siguiente" at bounding box center [881, 586] width 62 height 18
click at [880, 591] on span "Siguiente" at bounding box center [881, 586] width 62 height 18
click at [878, 591] on span "Siguiente" at bounding box center [881, 586] width 62 height 18
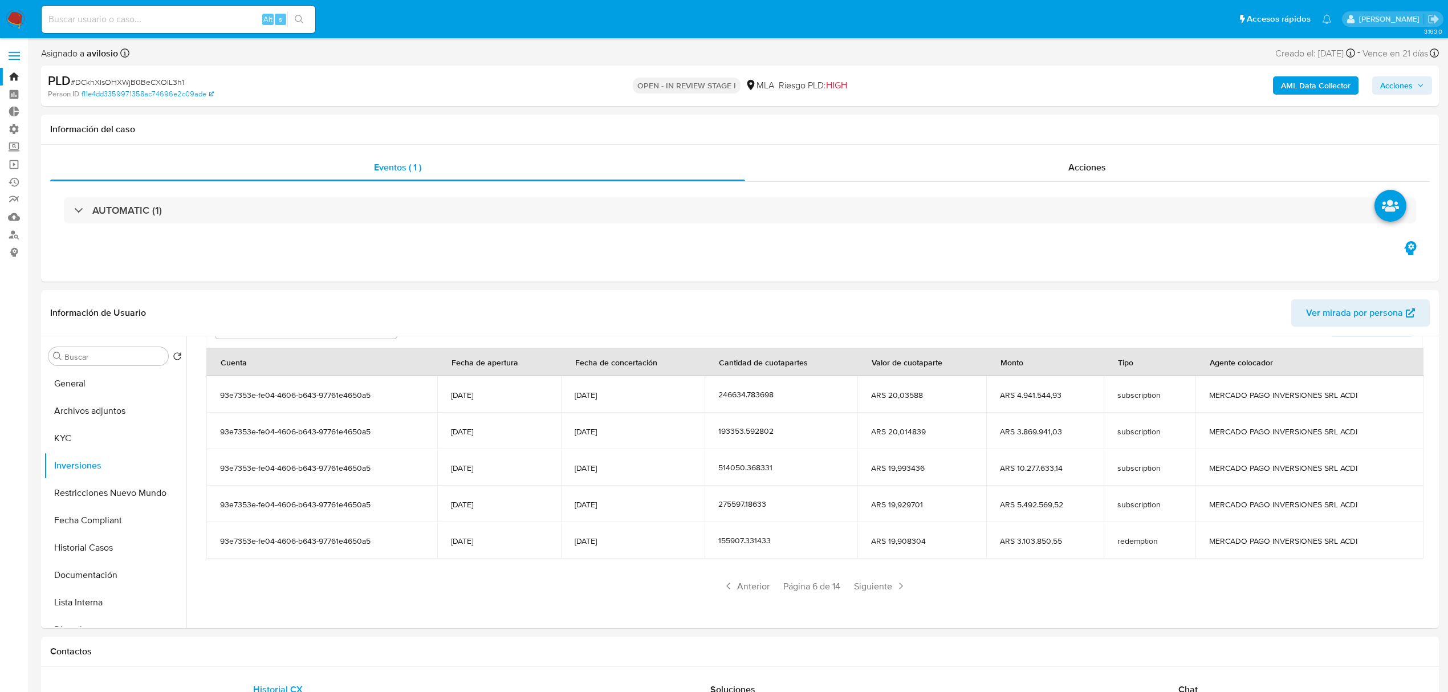
click at [877, 594] on span "Siguiente" at bounding box center [881, 586] width 62 height 18
click at [879, 600] on div "Saldo en cuenta Total : ARS $189.324.413,88 USD Cambiar entre moneda local y US…" at bounding box center [815, 424] width 1244 height 399
click at [883, 587] on span "Siguiente" at bounding box center [880, 586] width 62 height 18
click at [880, 590] on span "Siguiente" at bounding box center [881, 586] width 62 height 18
click at [881, 590] on span "Siguiente" at bounding box center [881, 586] width 62 height 18
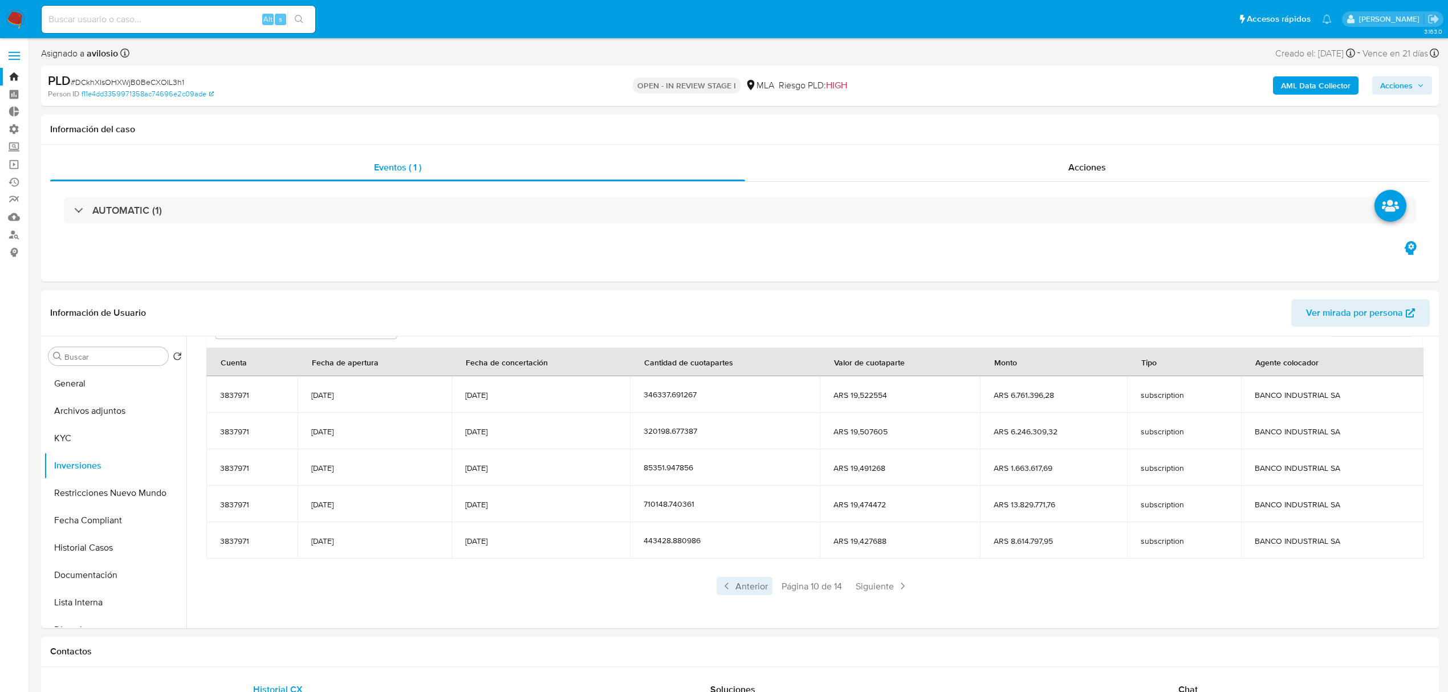
click at [752, 592] on span "Anterior" at bounding box center [745, 586] width 56 height 18
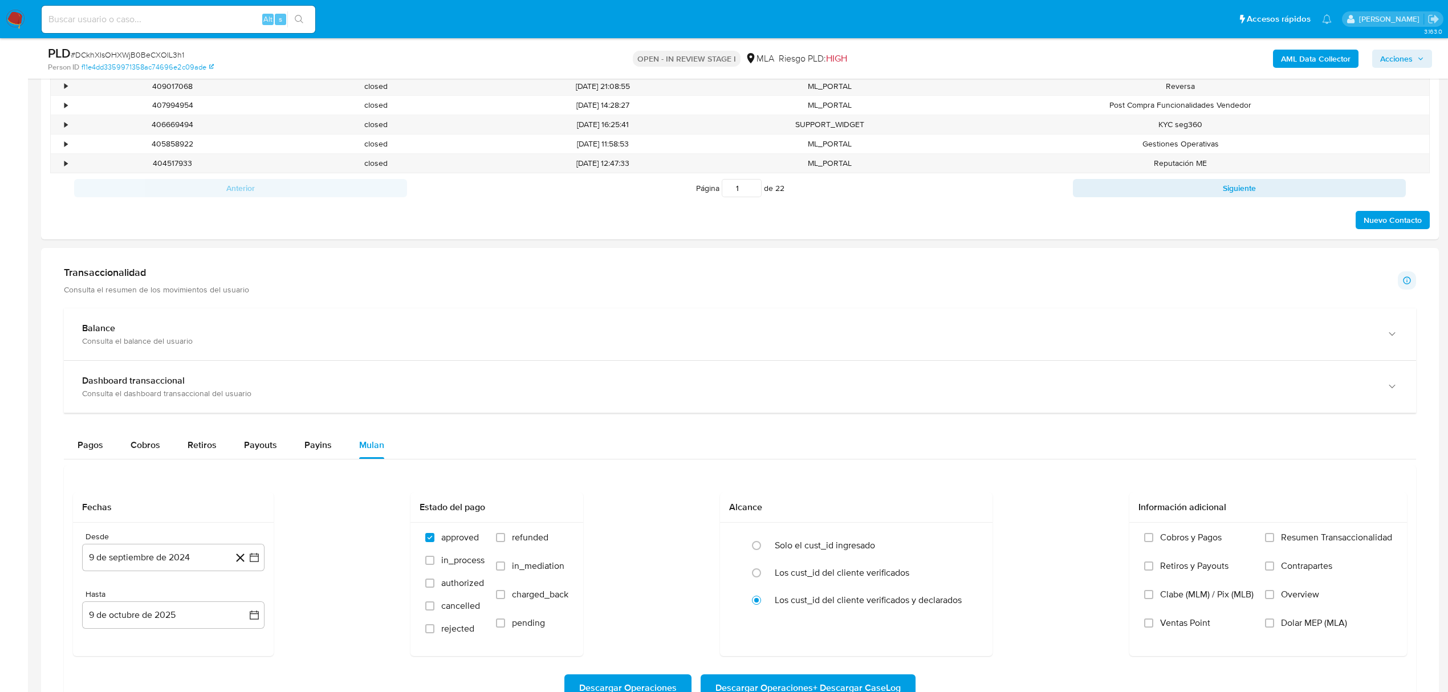
scroll to position [608, 0]
click at [132, 569] on button "9 de septiembre de 2024" at bounding box center [173, 556] width 182 height 27
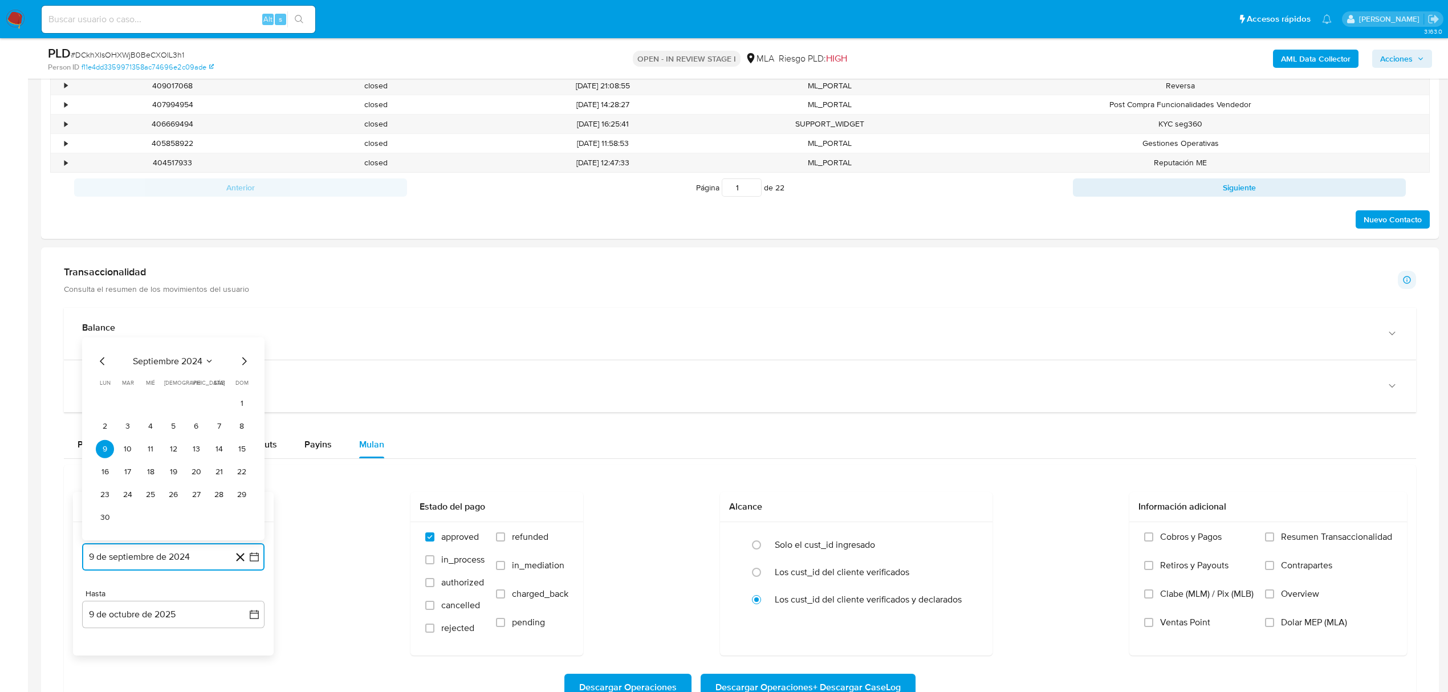
click at [96, 364] on icon "Mes anterior" at bounding box center [103, 362] width 14 height 14
click at [172, 429] on button "1" at bounding box center [173, 426] width 18 height 18
click at [186, 619] on button "9 de octubre de 2025" at bounding box center [173, 614] width 182 height 27
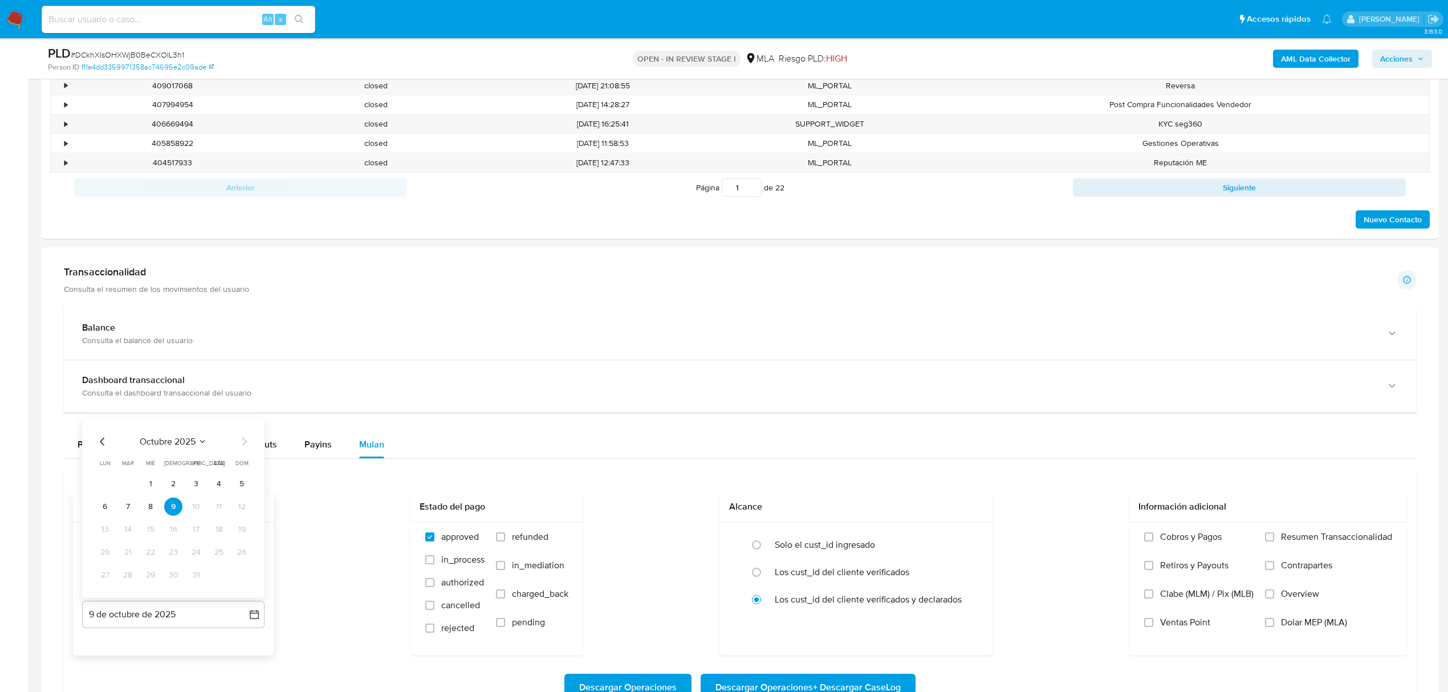
click at [90, 445] on div "octubre 2025 octubre 2025 lun lunes mar martes mié miércoles jue jueves vie vie…" at bounding box center [173, 508] width 182 height 180
click at [103, 446] on icon "Mes anterior" at bounding box center [103, 442] width 14 height 14
click at [101, 449] on icon "Mes anterior" at bounding box center [103, 442] width 14 height 14
drag, startPoint x: 242, startPoint y: 583, endPoint x: 249, endPoint y: 583, distance: 7.4
click at [242, 582] on button "31" at bounding box center [242, 575] width 18 height 18
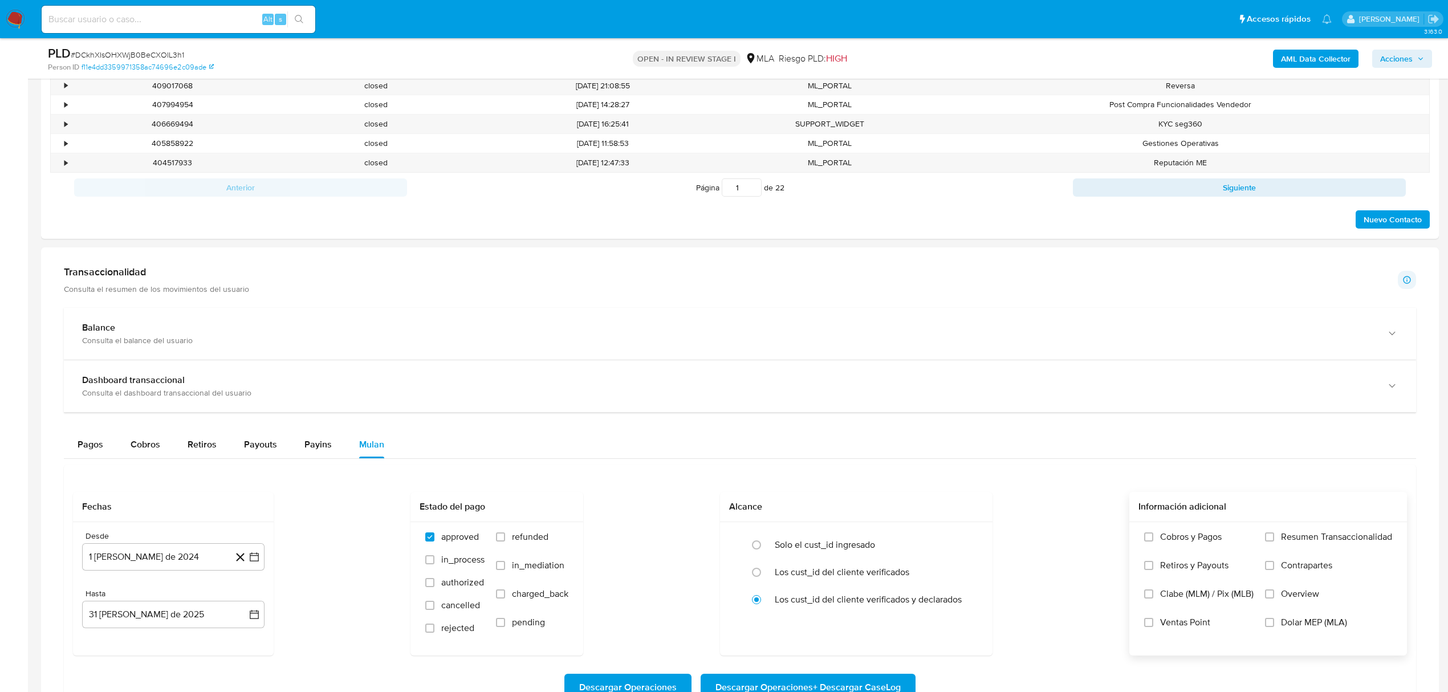
click at [1308, 626] on span "Dolar MEP (MLA)" at bounding box center [1314, 622] width 66 height 11
click at [1274, 626] on input "Dolar MEP (MLA)" at bounding box center [1269, 622] width 9 height 9
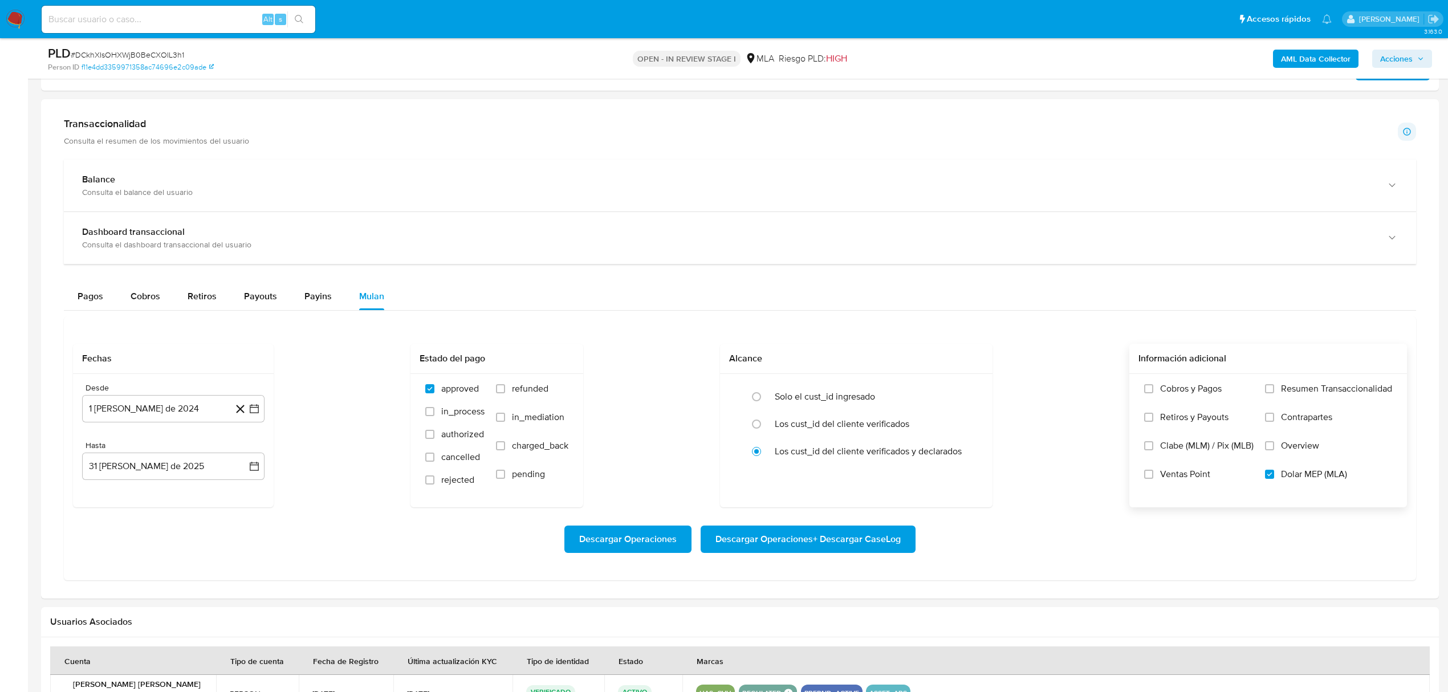
scroll to position [760, 0]
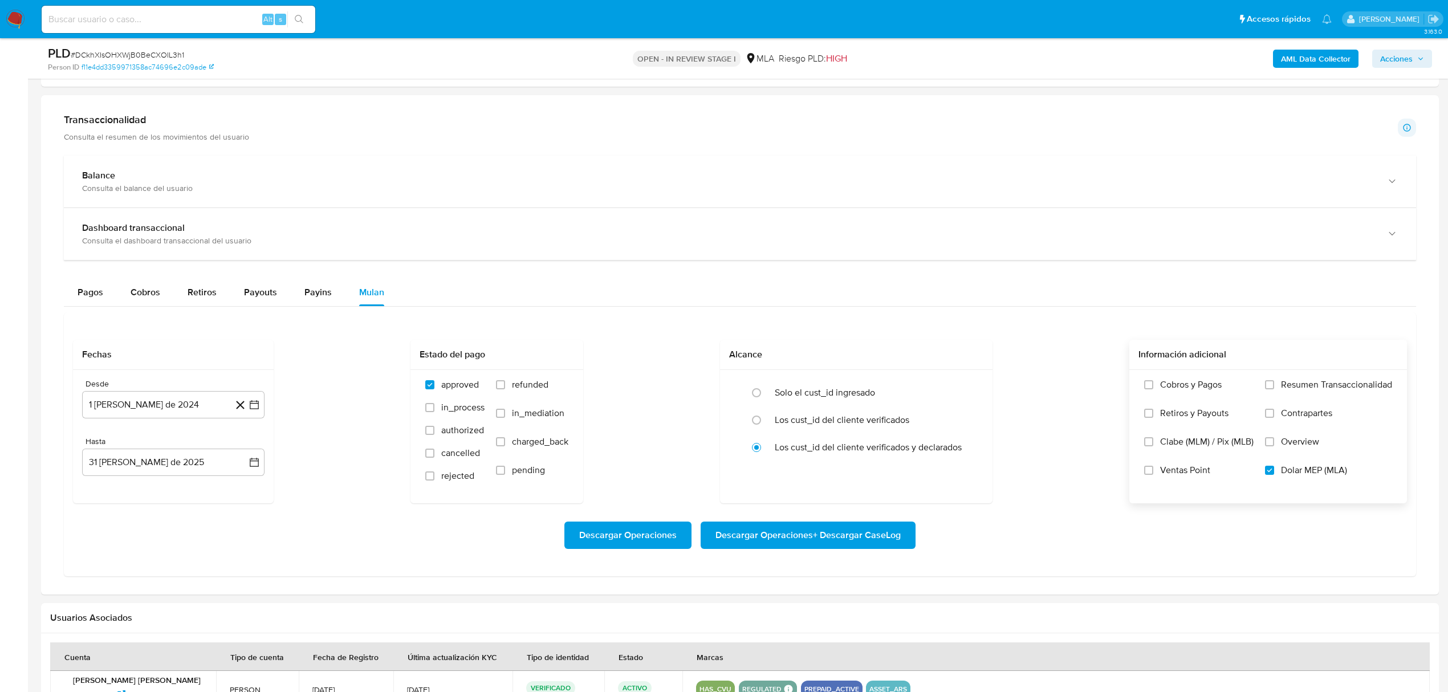
click at [826, 541] on span "Descargar Operaciones + Descargar CaseLog" at bounding box center [808, 535] width 185 height 25
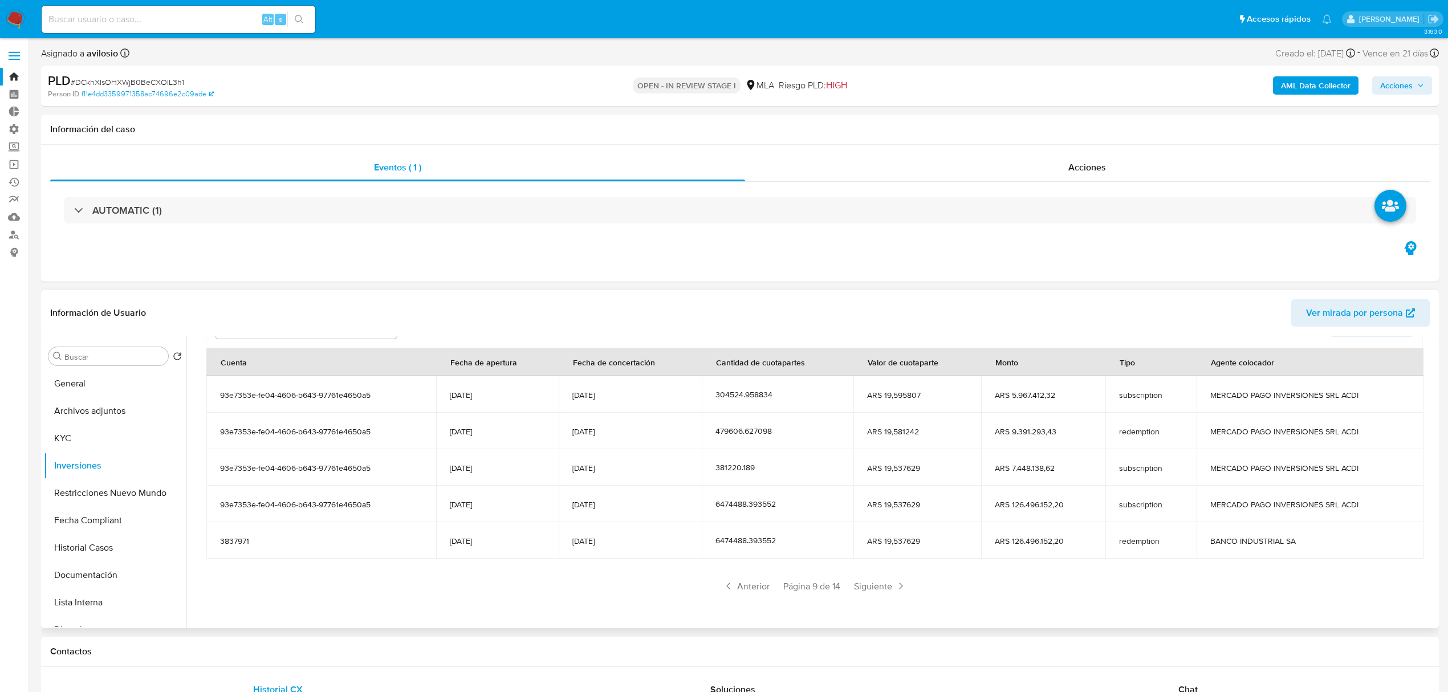
scroll to position [0, 0]
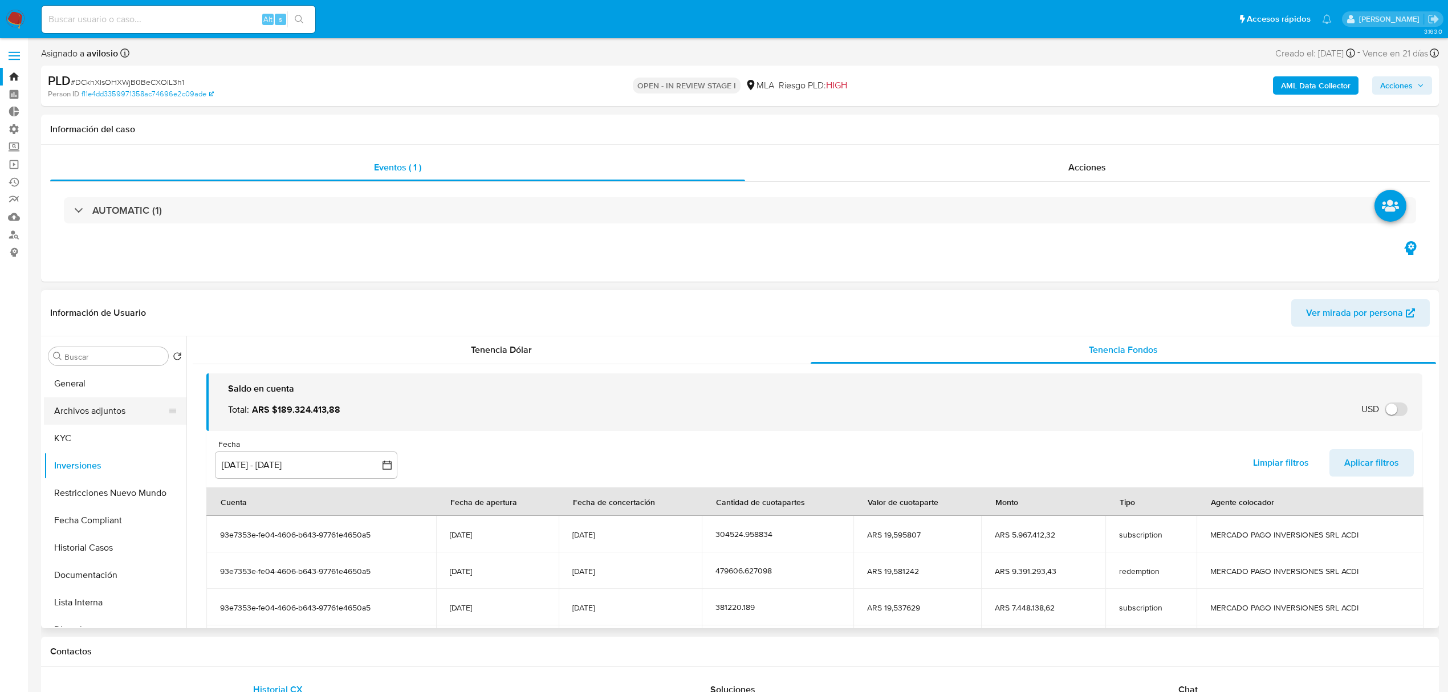
click at [83, 397] on button "Archivos adjuntos" at bounding box center [110, 410] width 133 height 27
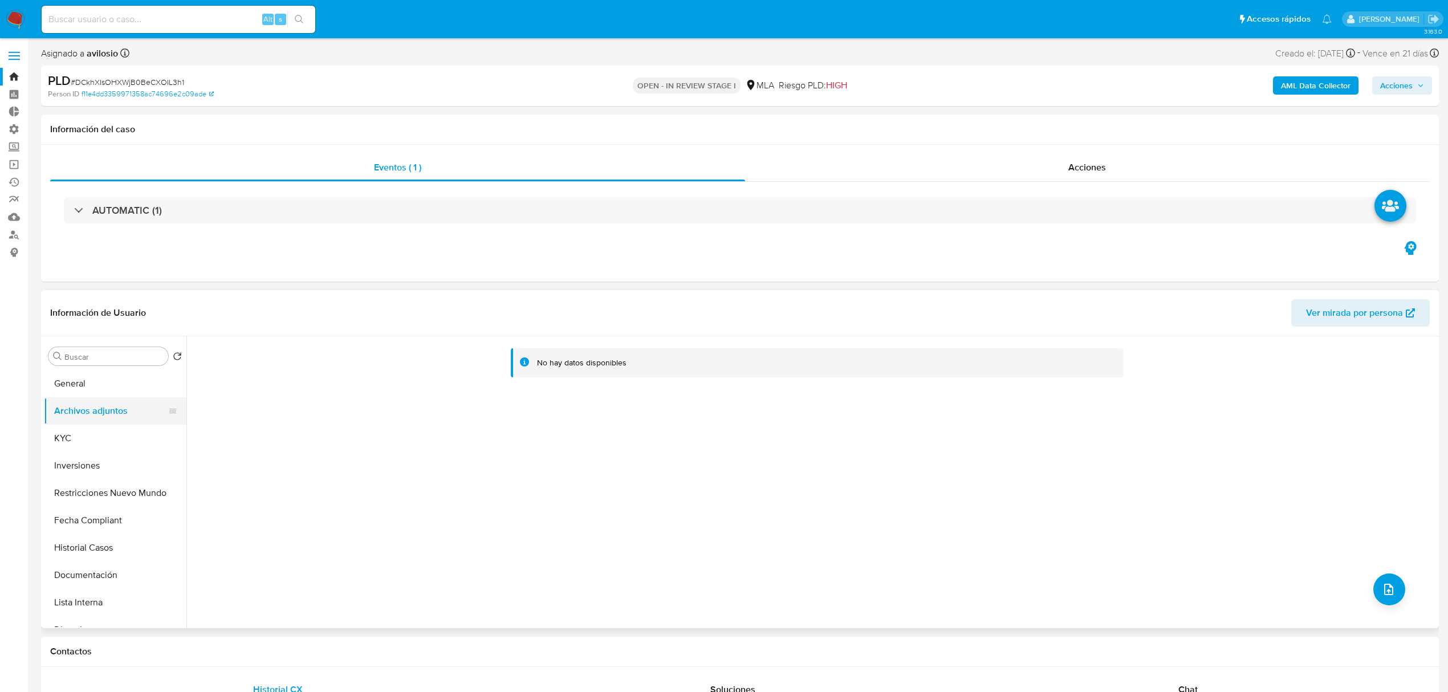
click at [99, 425] on button "KYC" at bounding box center [115, 438] width 143 height 27
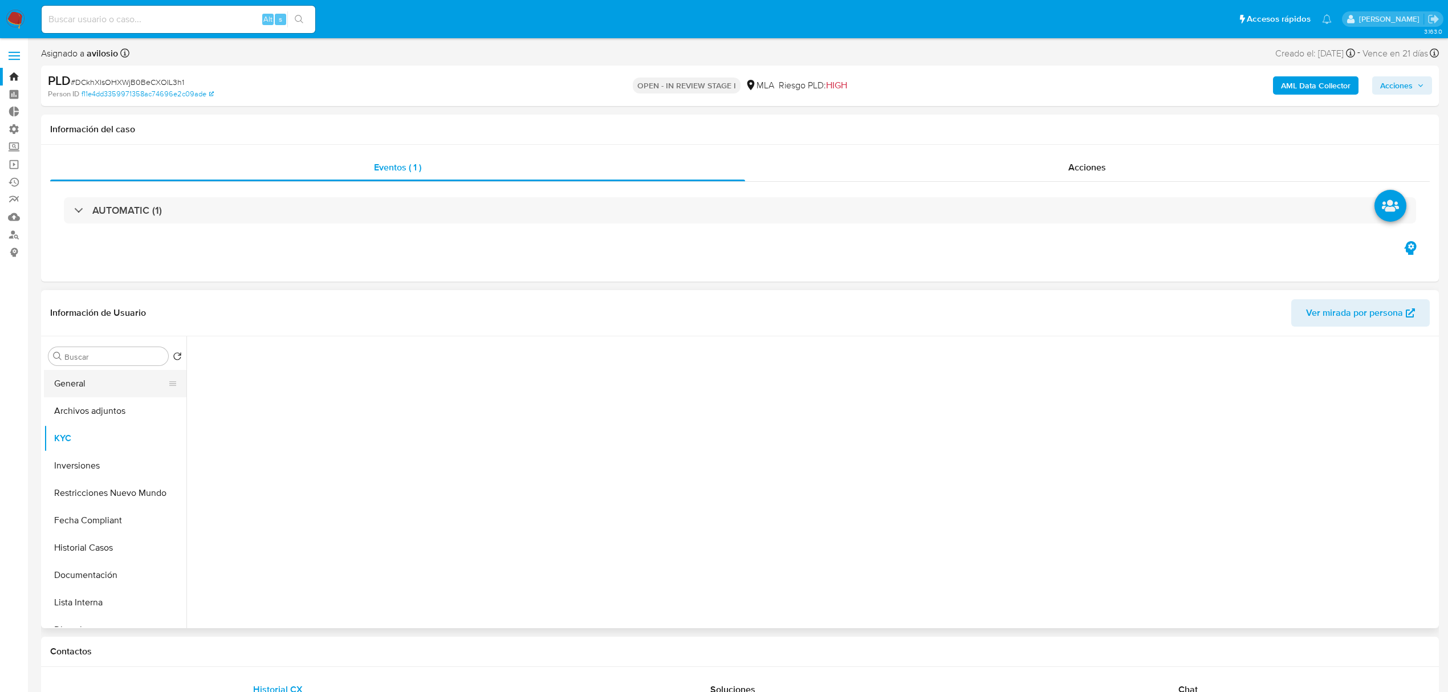
click at [90, 393] on button "General" at bounding box center [110, 383] width 133 height 27
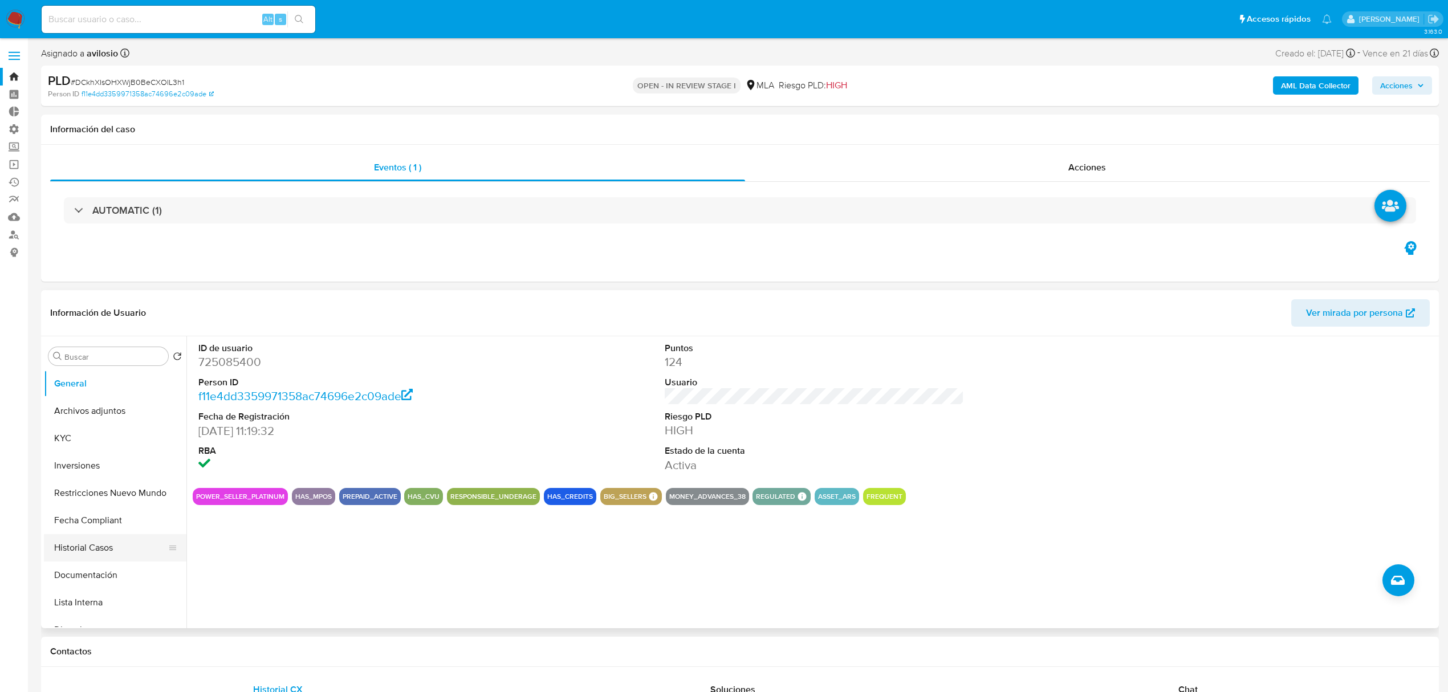
click at [97, 555] on button "Historial Casos" at bounding box center [110, 547] width 133 height 27
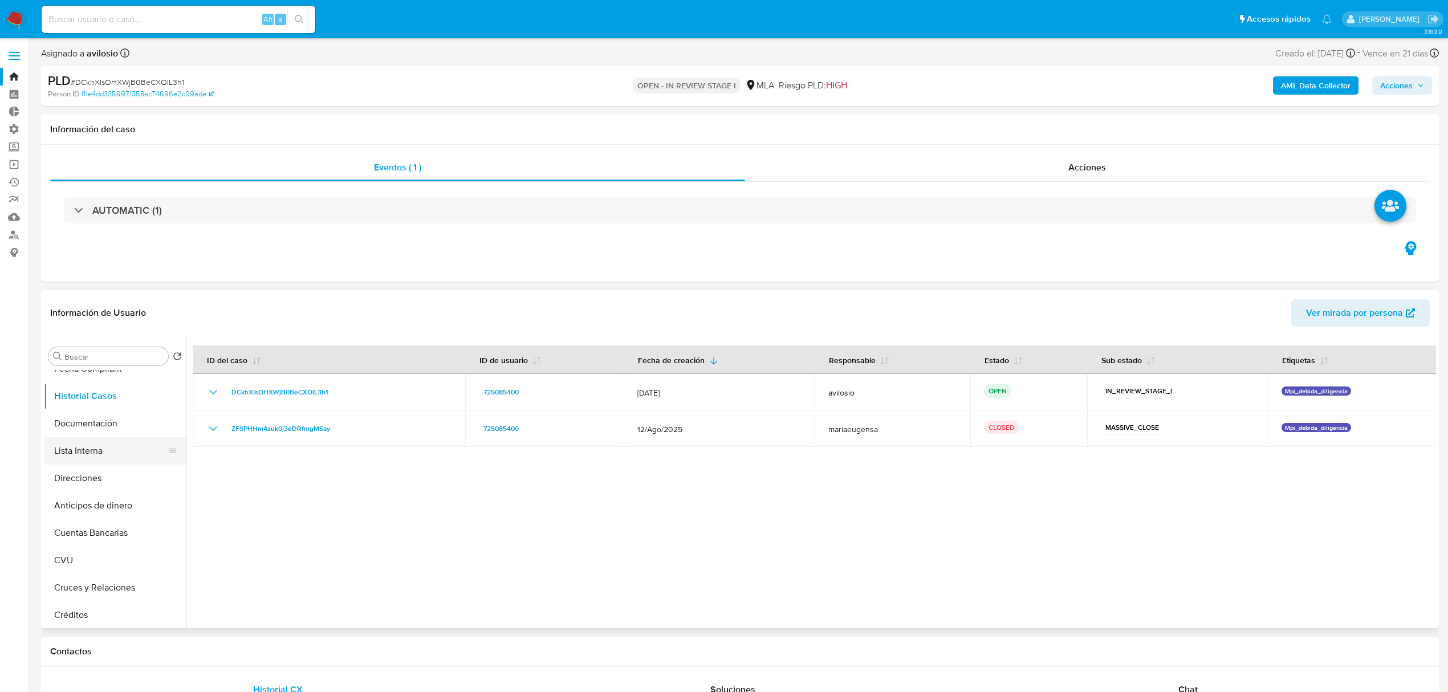
scroll to position [76, 0]
click at [110, 446] on button "Fecha Compliant" at bounding box center [110, 444] width 133 height 27
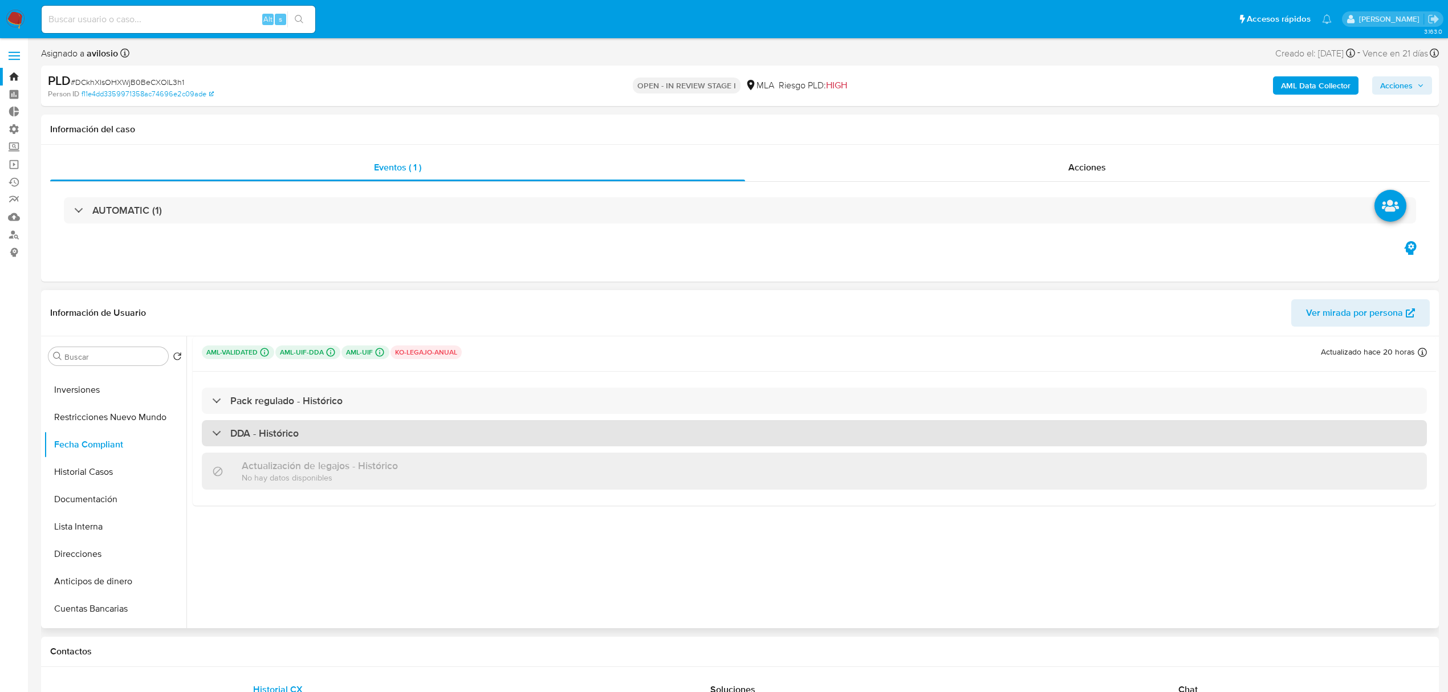
click at [330, 425] on div "DDA - Histórico" at bounding box center [814, 433] width 1225 height 26
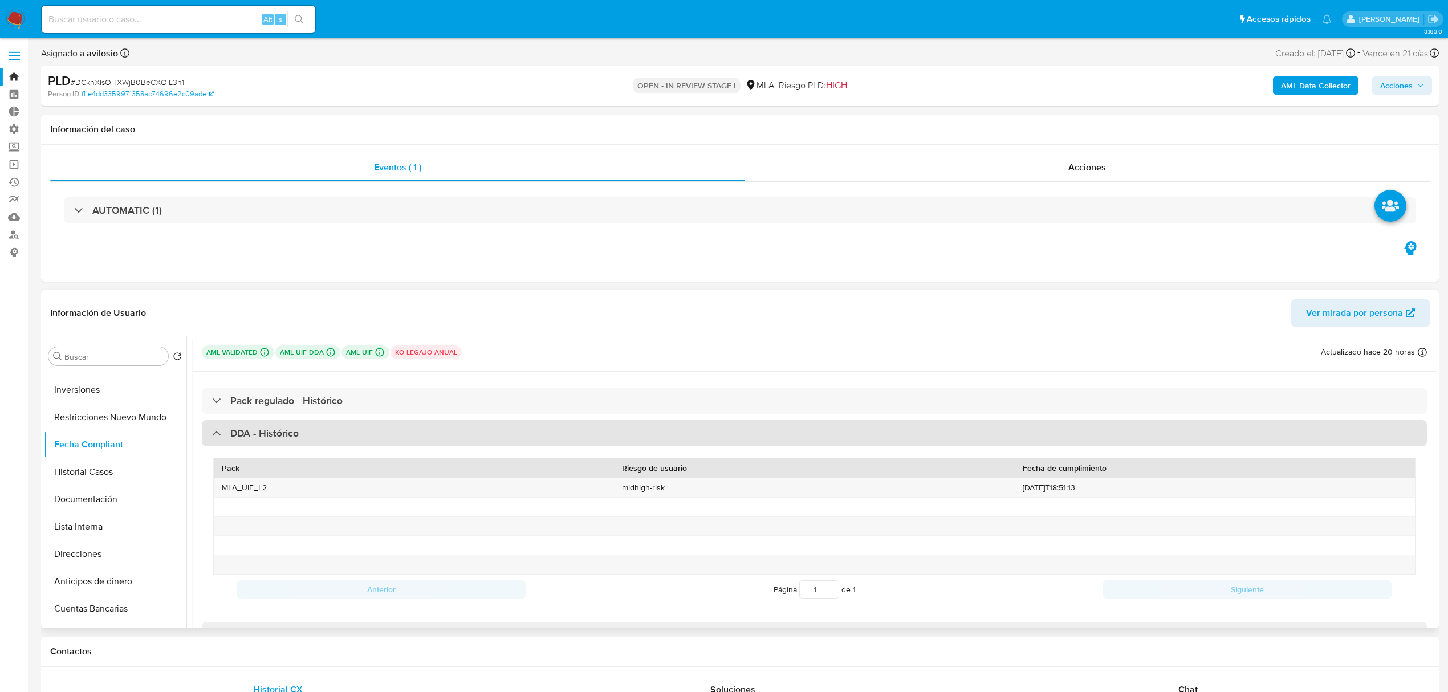
click at [239, 441] on div "DDA - Histórico" at bounding box center [814, 433] width 1225 height 26
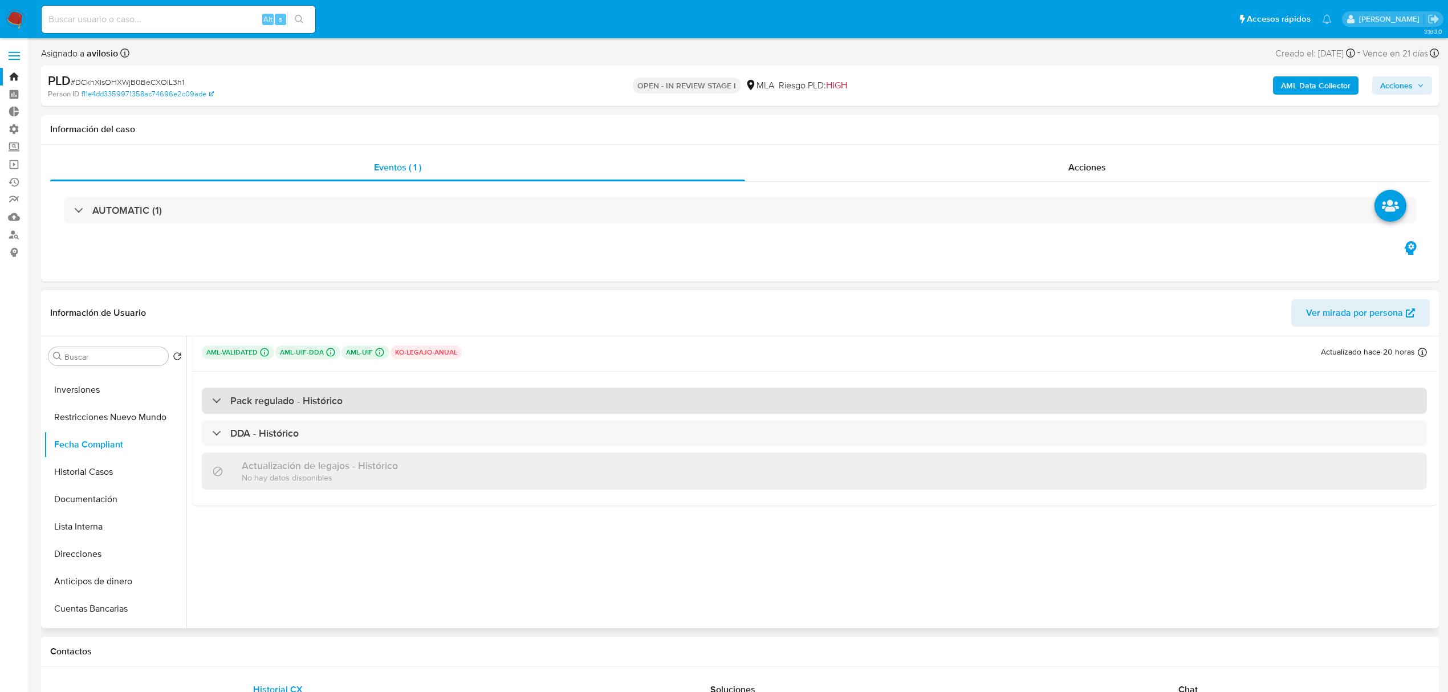
click at [273, 409] on div "Pack regulado - Histórico" at bounding box center [814, 401] width 1225 height 26
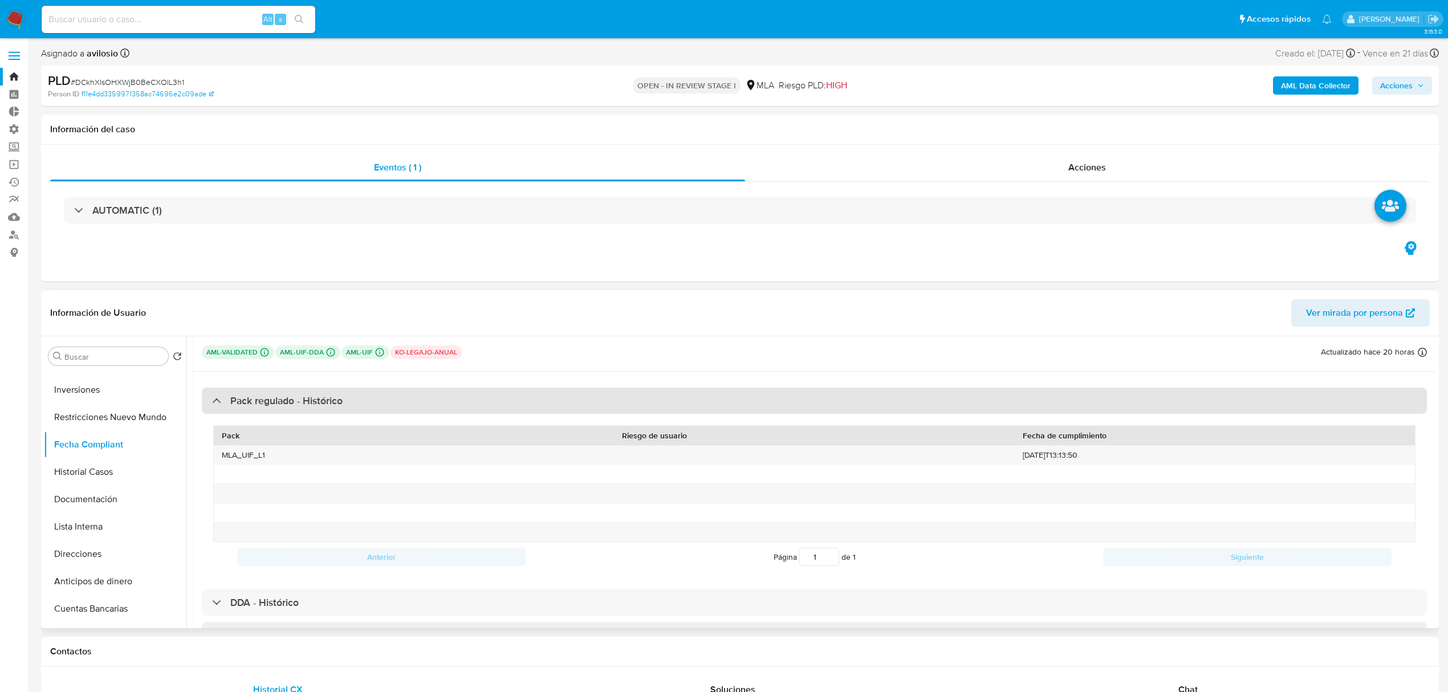
click at [273, 409] on div "Pack regulado - Histórico" at bounding box center [814, 401] width 1225 height 26
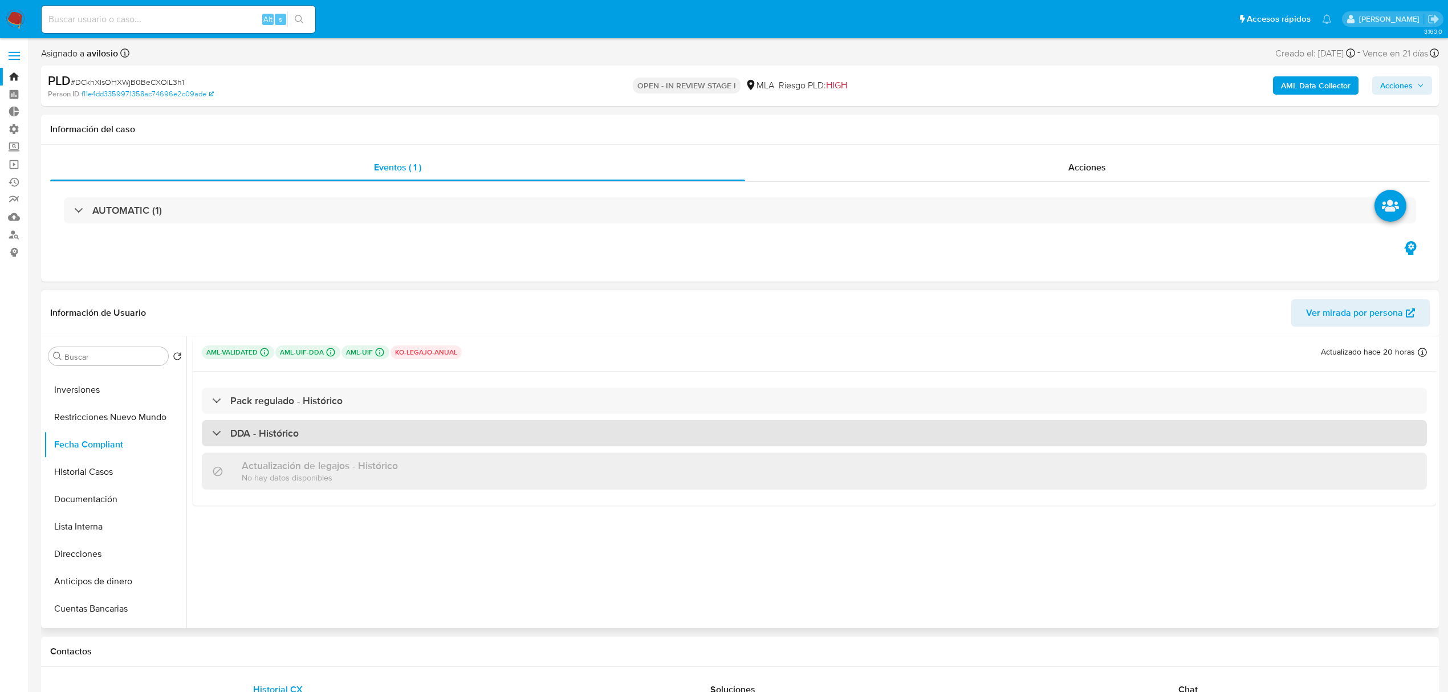
click at [253, 439] on h3 "DDA - Histórico" at bounding box center [264, 433] width 68 height 13
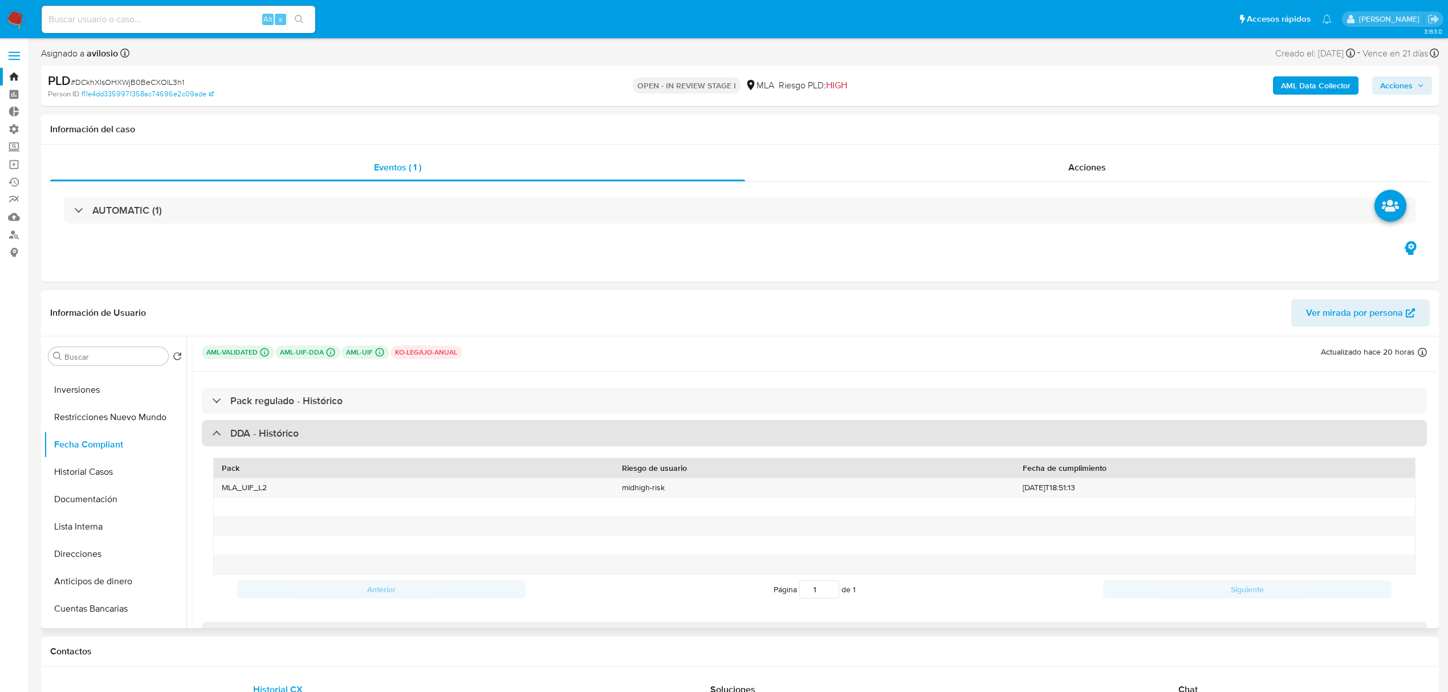
click at [254, 438] on h3 "DDA - Histórico" at bounding box center [264, 433] width 68 height 13
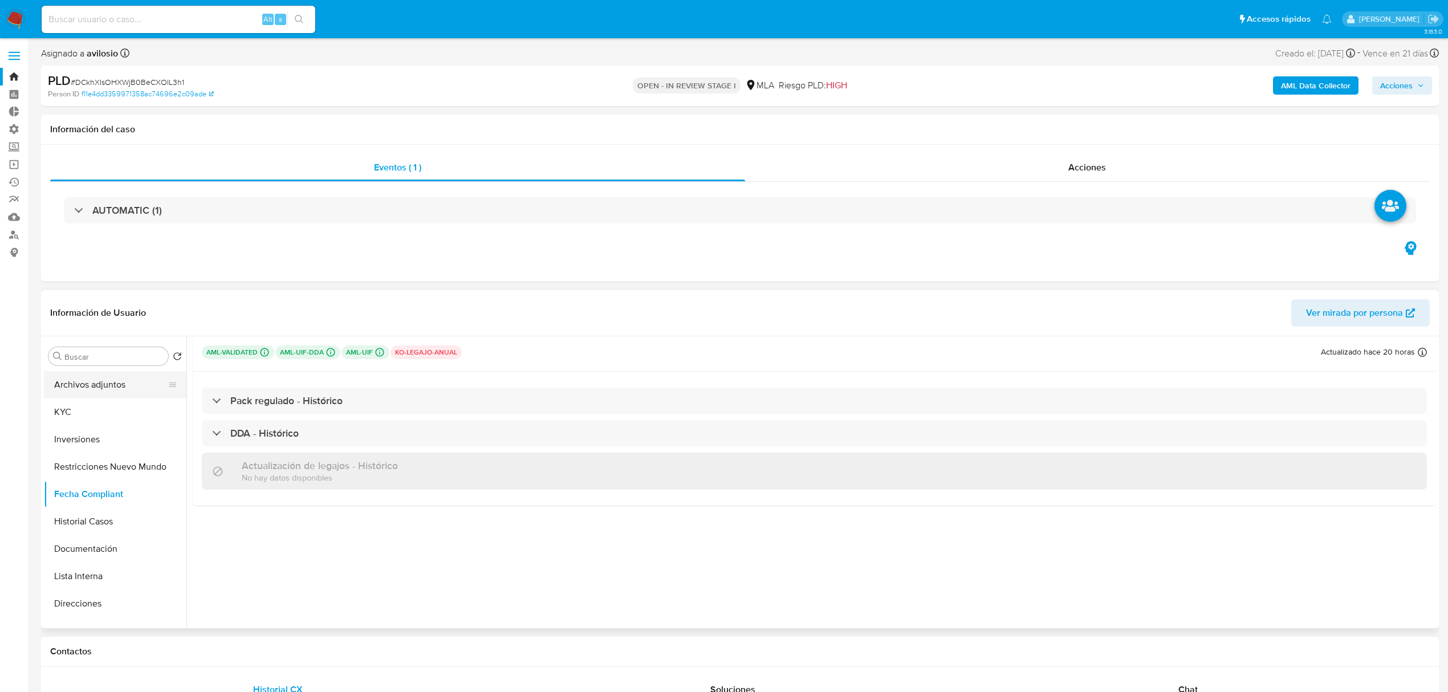
scroll to position [0, 0]
click at [89, 379] on button "General" at bounding box center [110, 383] width 133 height 27
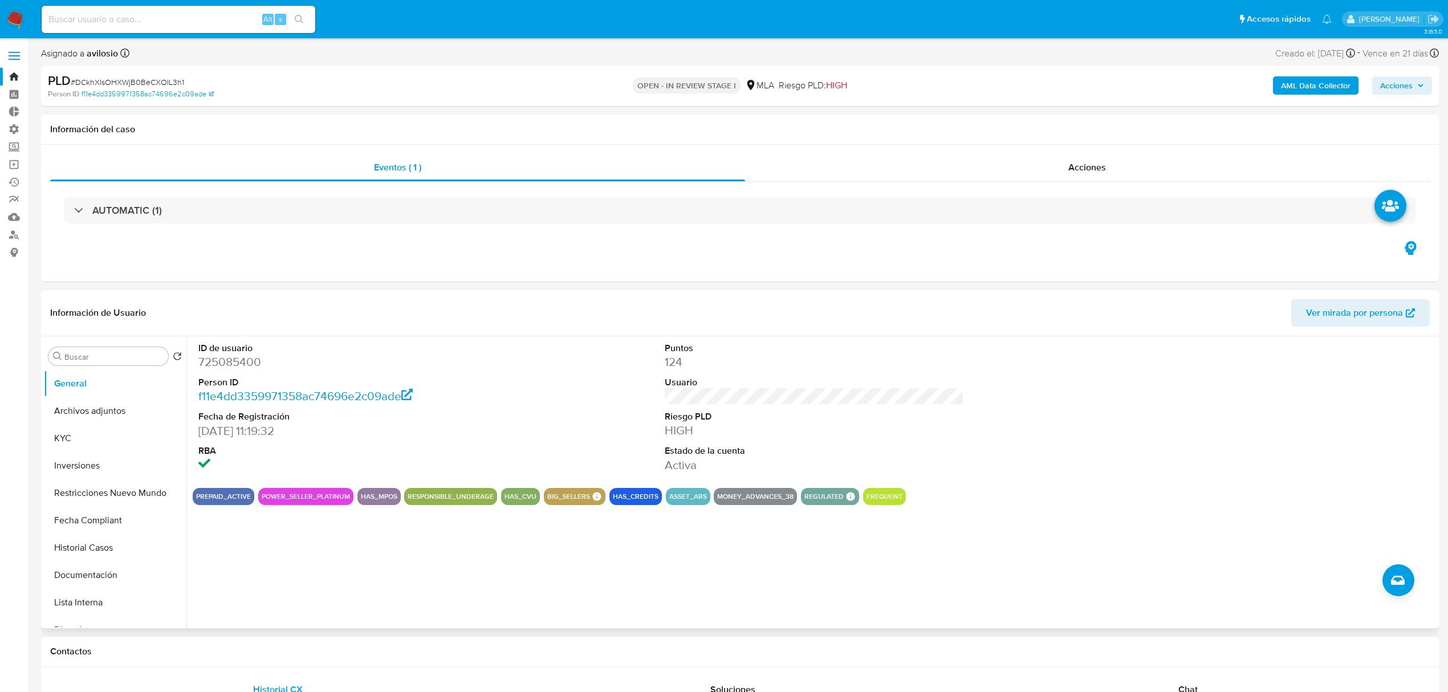
click at [247, 361] on dd "725085400" at bounding box center [347, 362] width 299 height 16
copy dd "725085400"
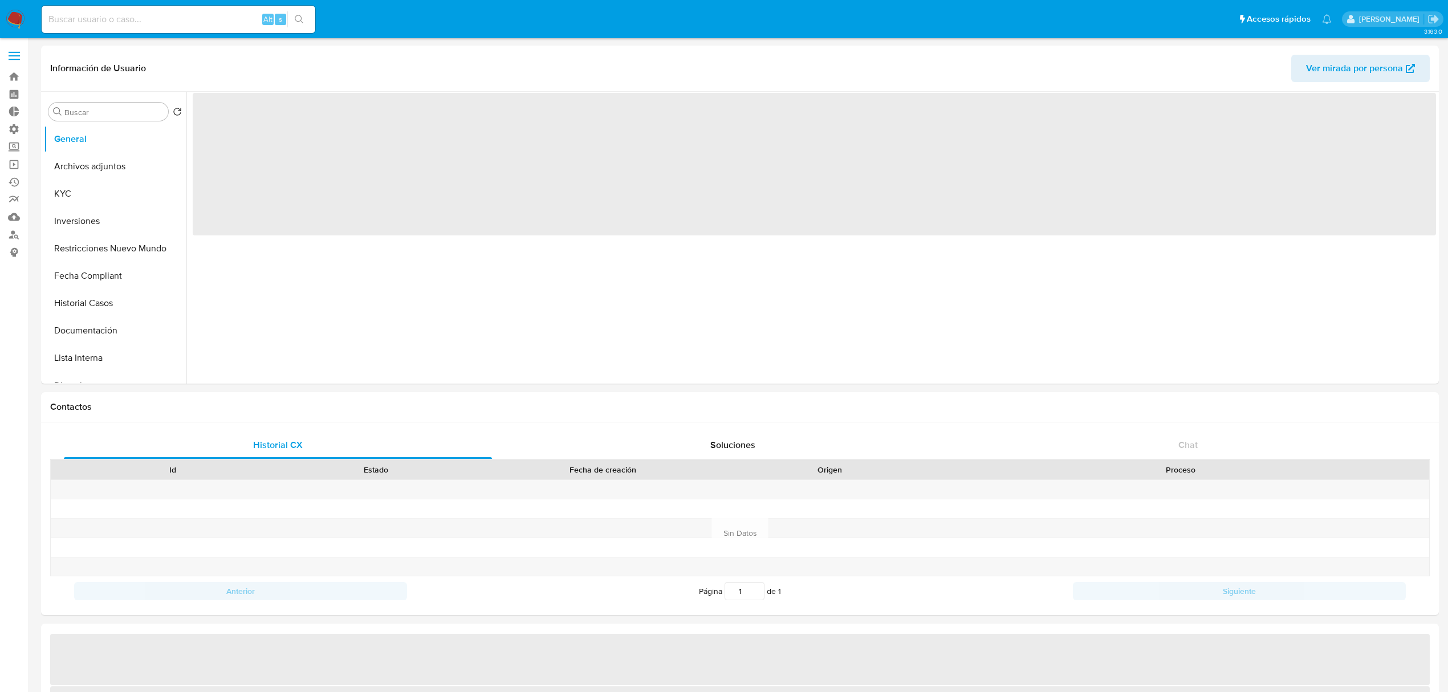
select select "10"
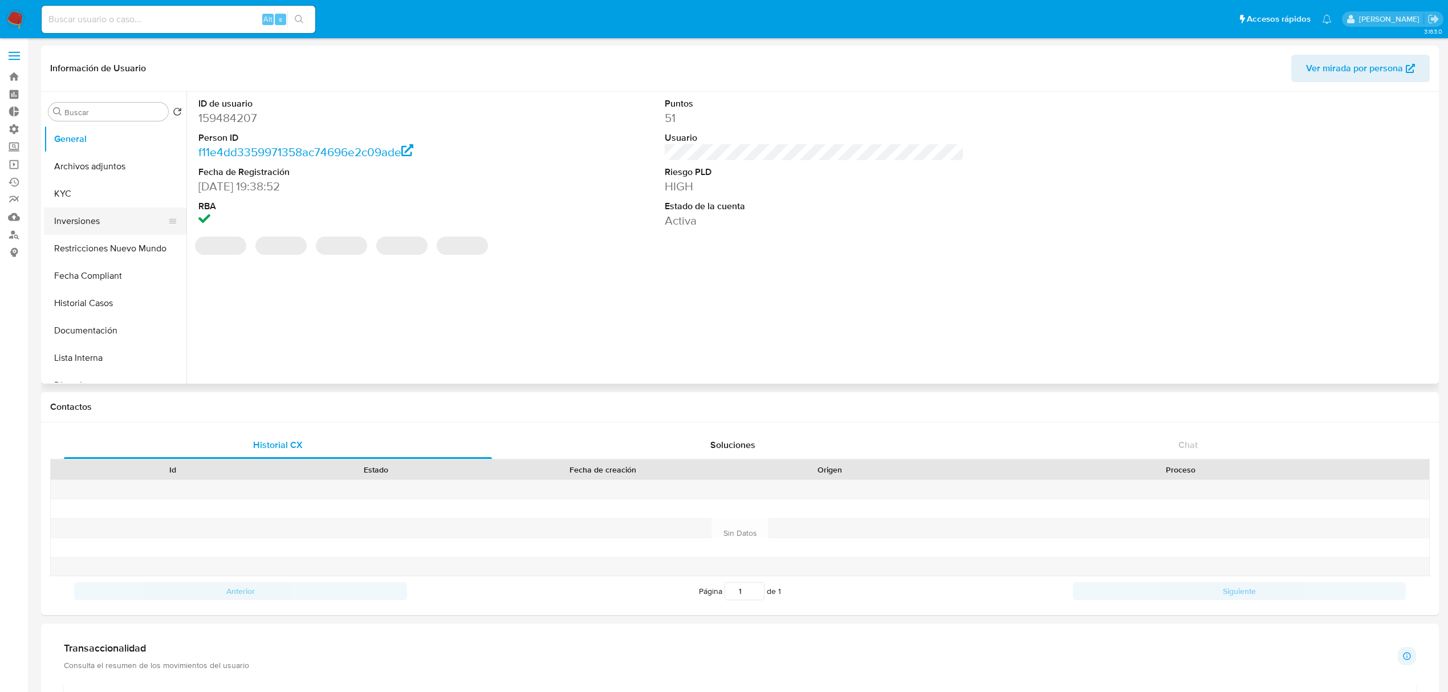
click at [85, 224] on button "Inversiones" at bounding box center [110, 221] width 133 height 27
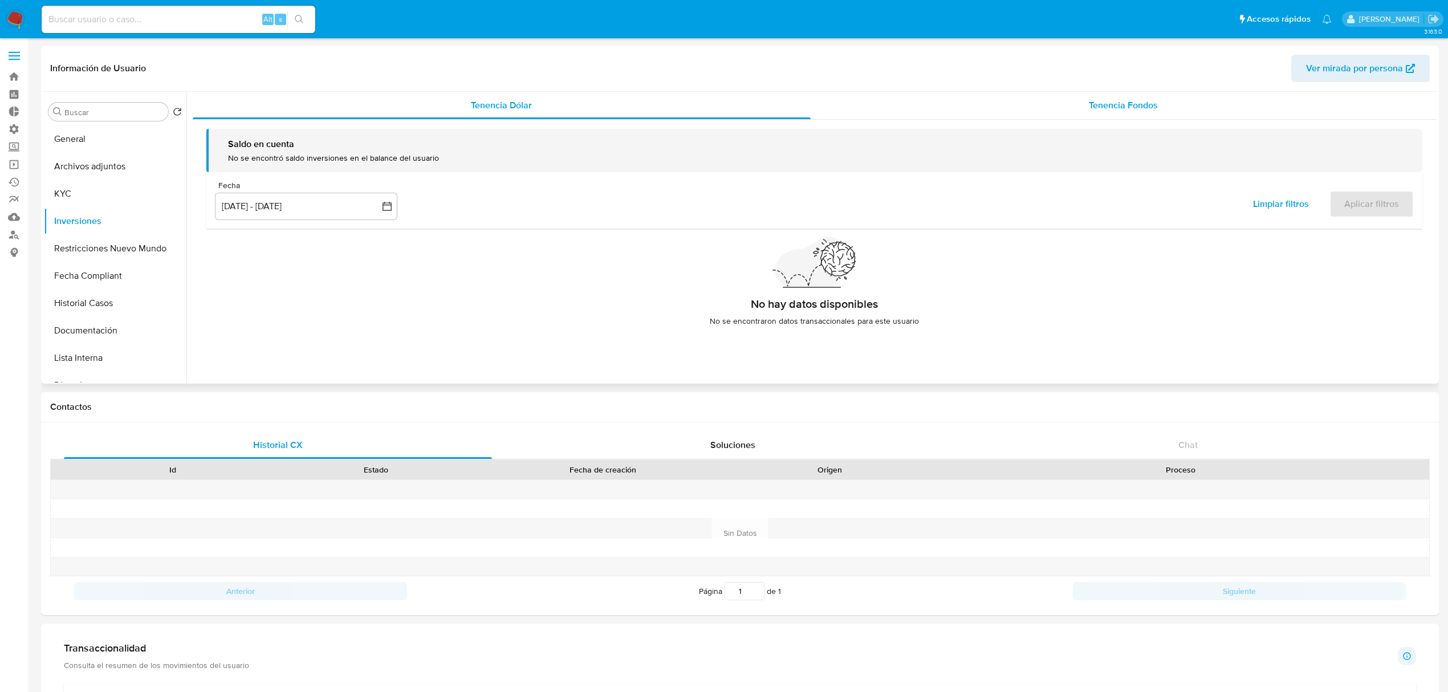
click at [1152, 98] on div "Tenencia Fondos" at bounding box center [1124, 105] width 626 height 27
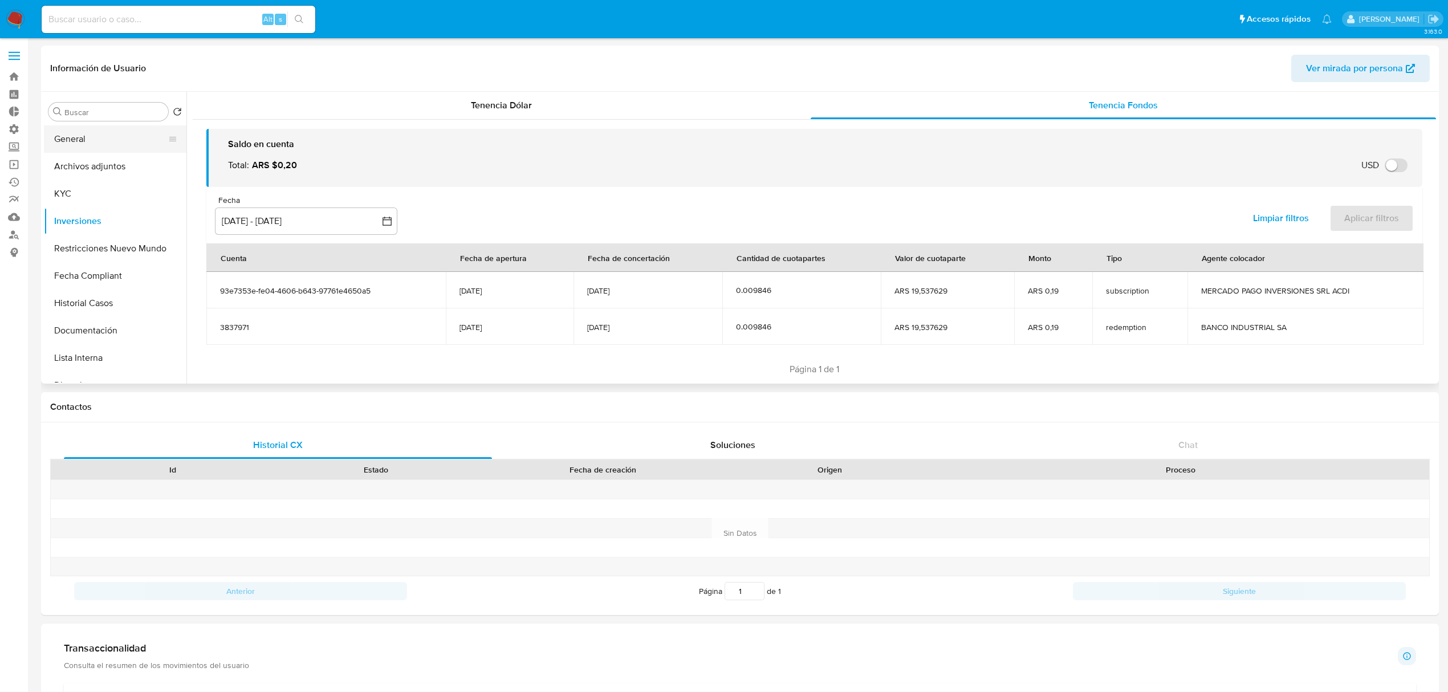
click at [94, 140] on button "General" at bounding box center [110, 138] width 133 height 27
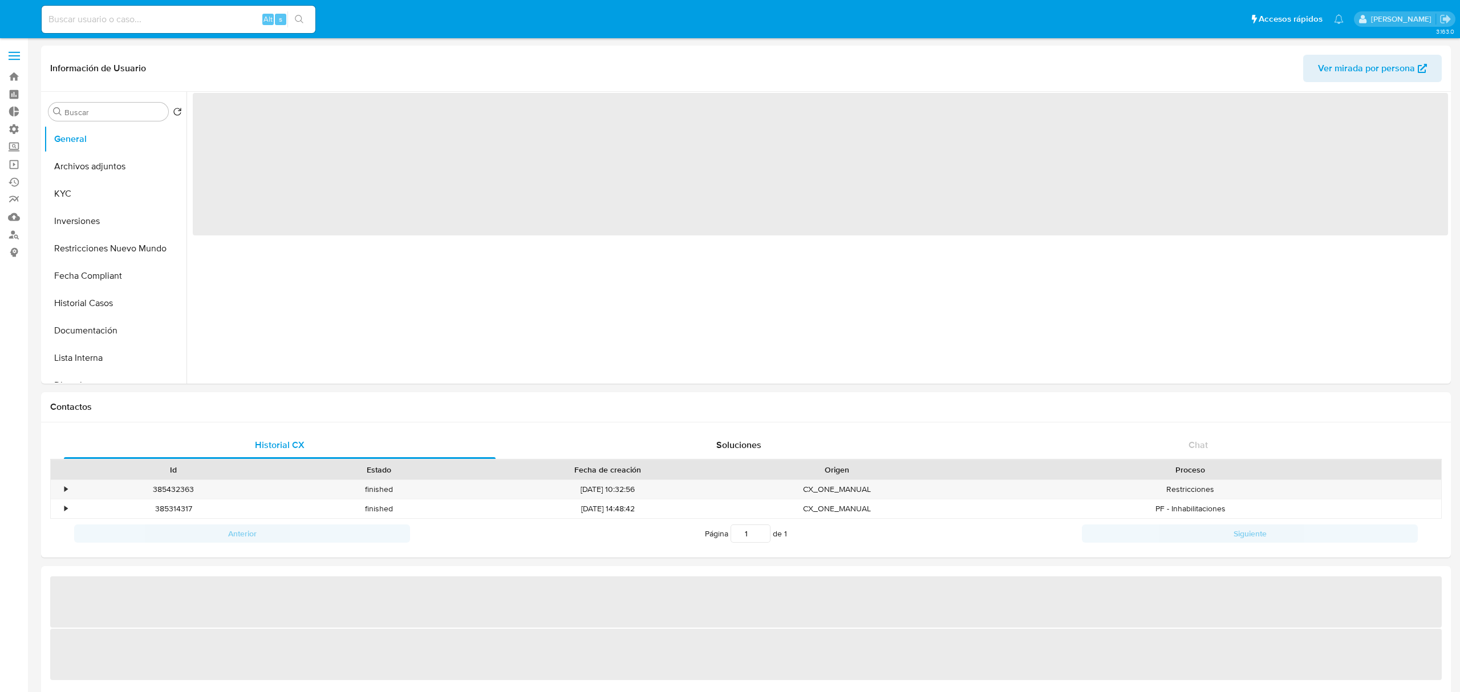
select select "10"
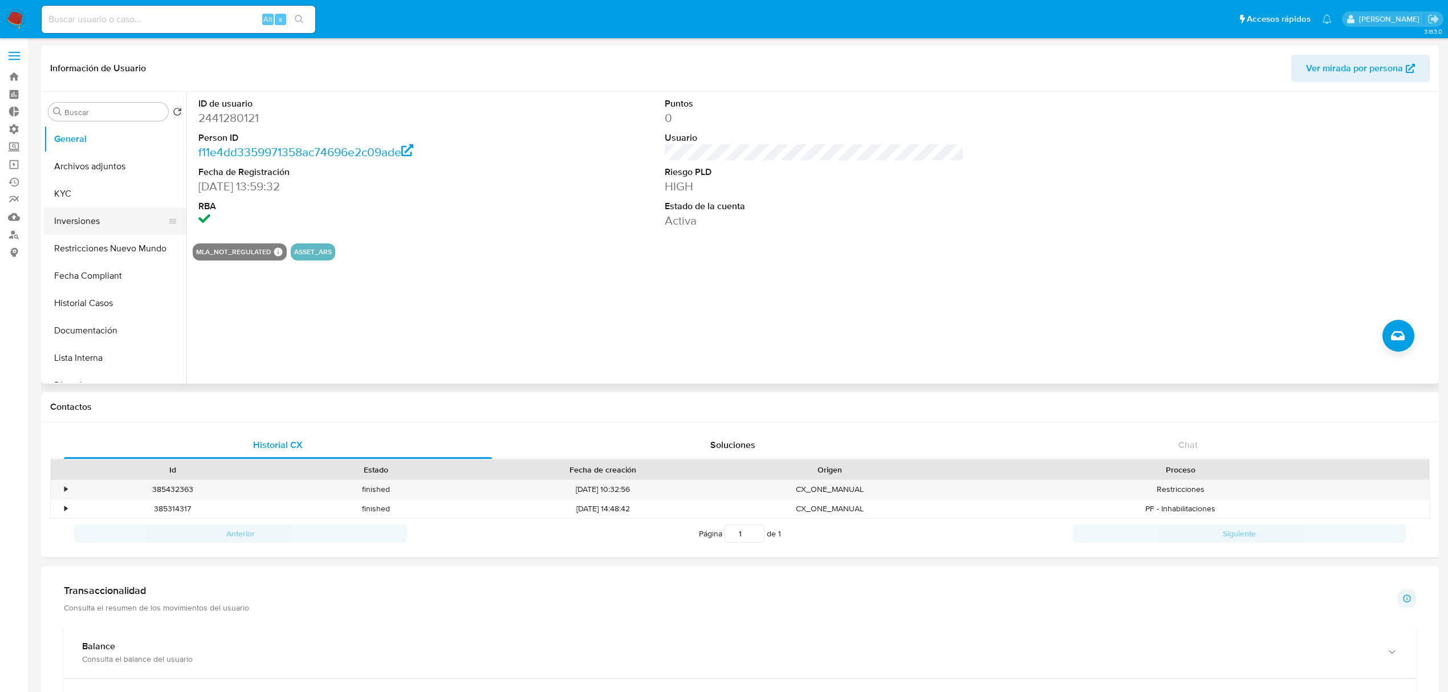
click at [92, 224] on button "Inversiones" at bounding box center [110, 221] width 133 height 27
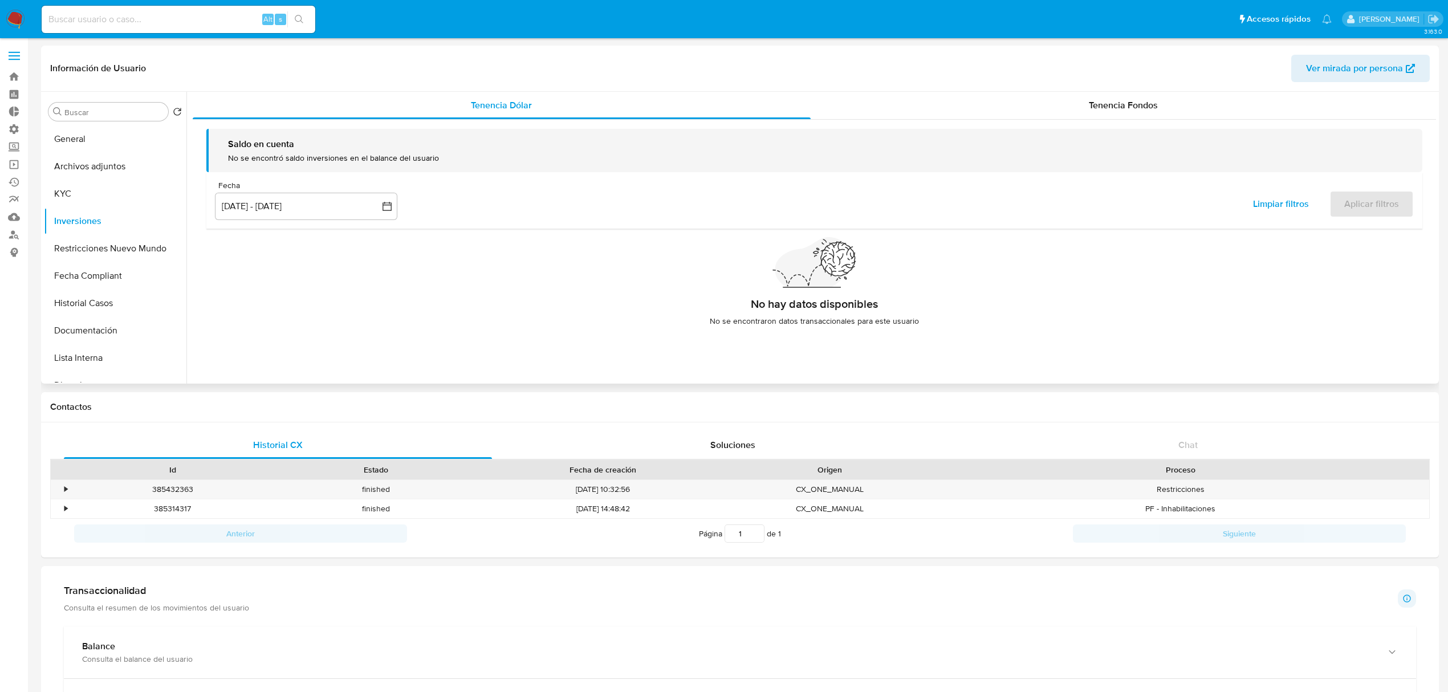
click at [1205, 86] on div "Información de Usuario Ver mirada por persona" at bounding box center [740, 69] width 1398 height 46
click at [1196, 98] on div "Tenencia Fondos" at bounding box center [1124, 105] width 626 height 27
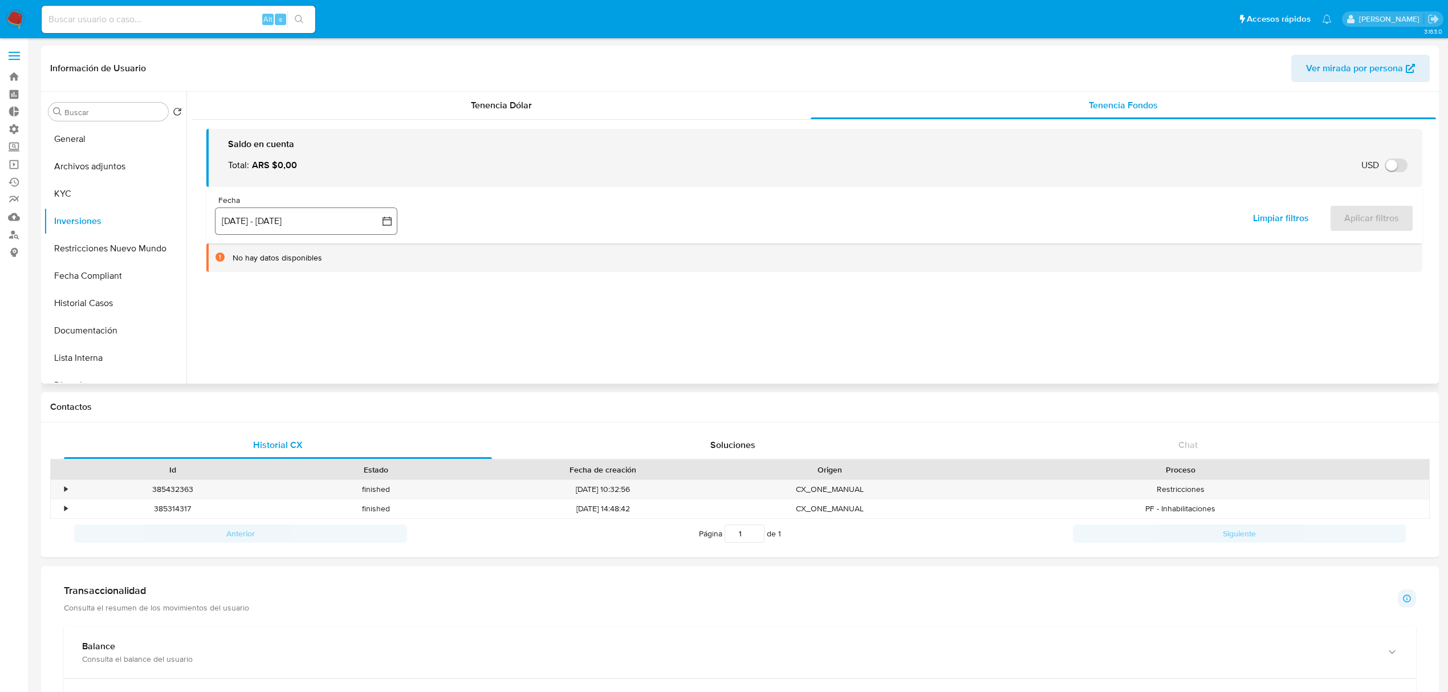
click at [318, 227] on button "[DATE] - [DATE]" at bounding box center [306, 221] width 182 height 27
click at [259, 305] on button "1" at bounding box center [260, 304] width 18 height 18
click at [379, 258] on icon "Mes siguiente" at bounding box center [377, 262] width 14 height 14
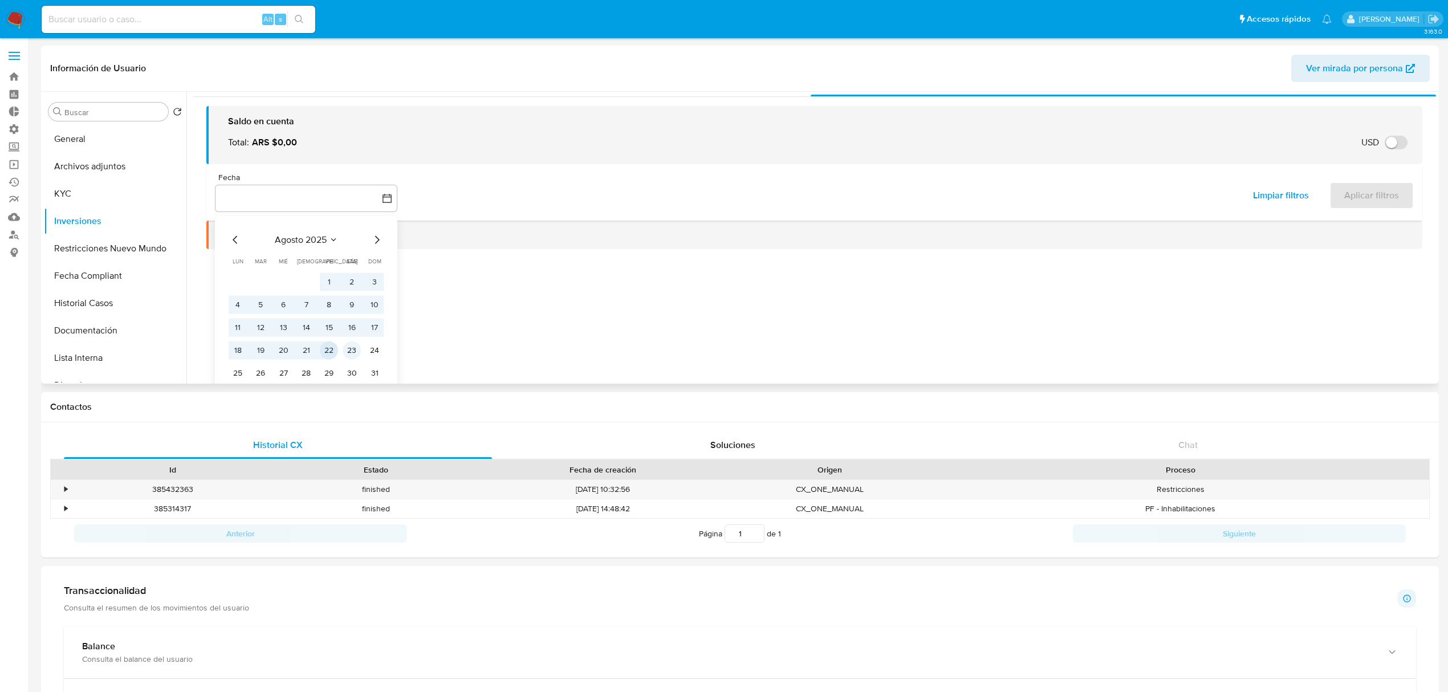
scroll to position [35, 0]
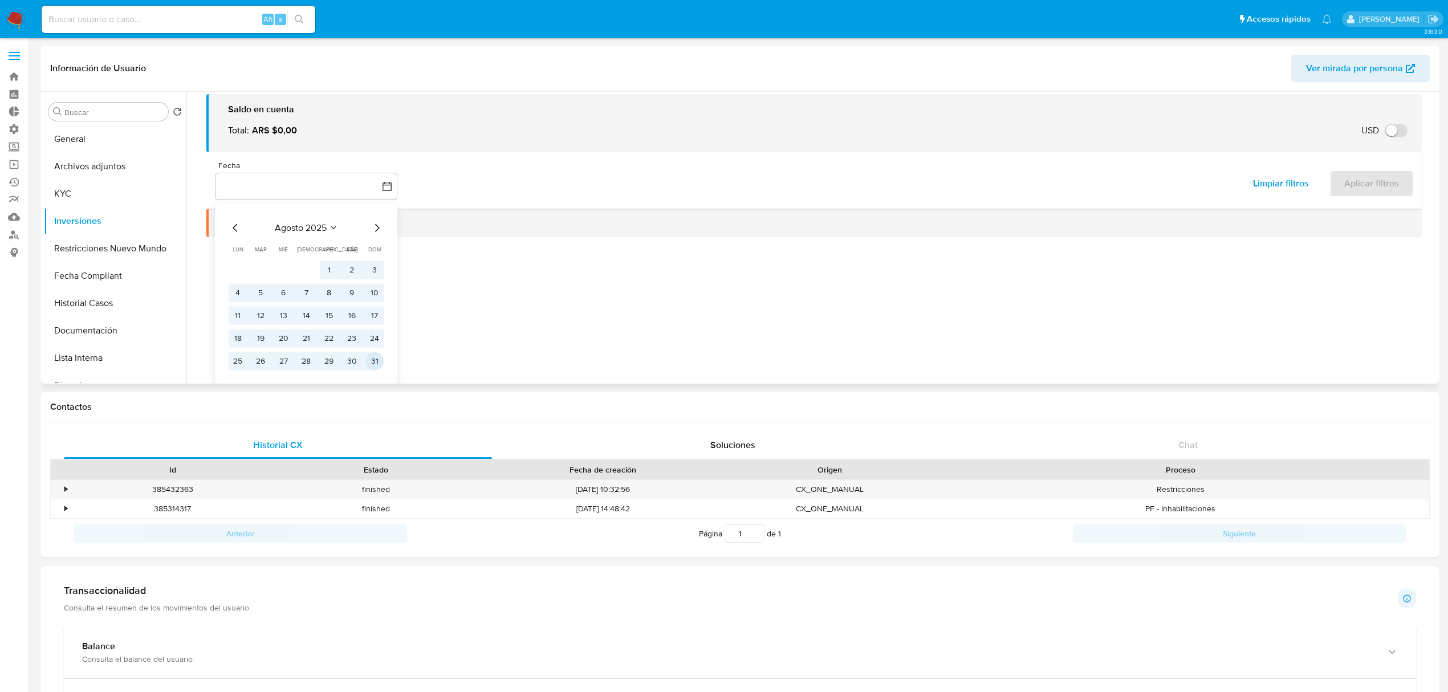
click at [377, 363] on button "31" at bounding box center [375, 361] width 18 height 18
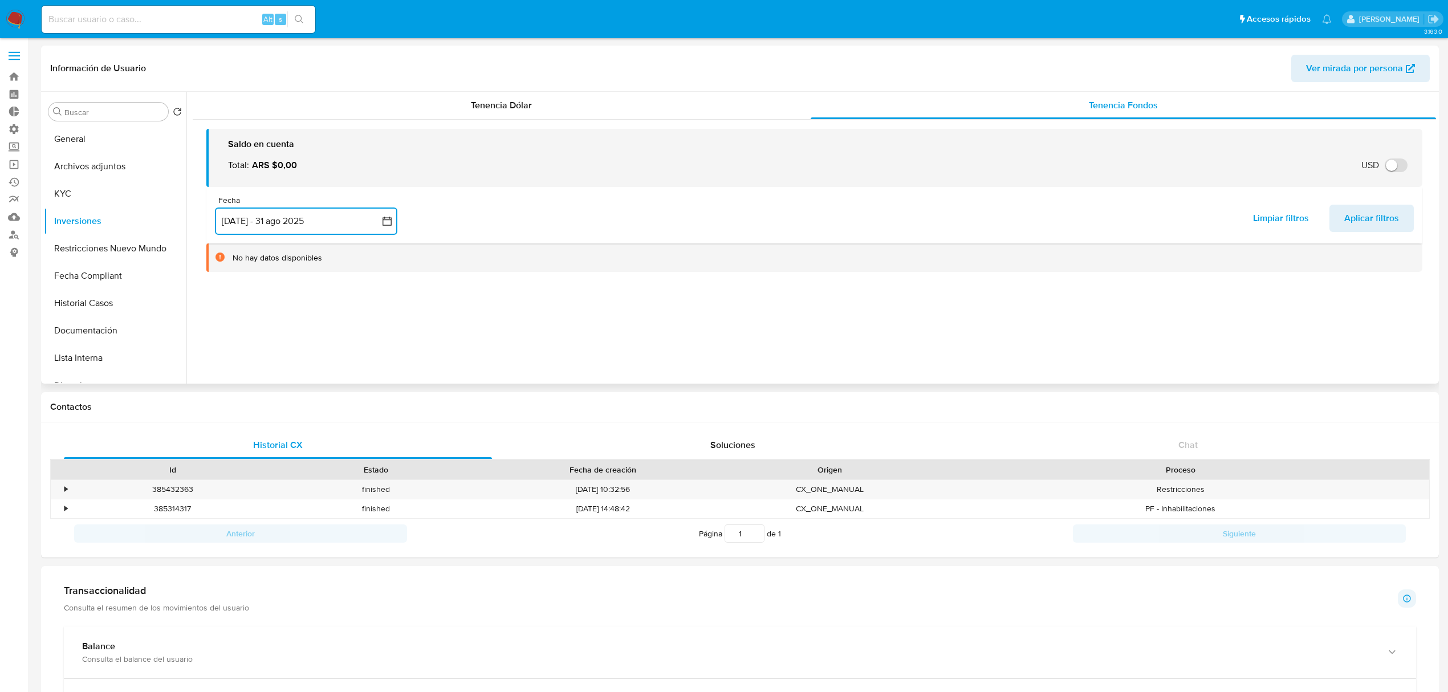
scroll to position [0, 0]
click at [1351, 217] on span "Aplicar filtros" at bounding box center [1372, 218] width 55 height 25
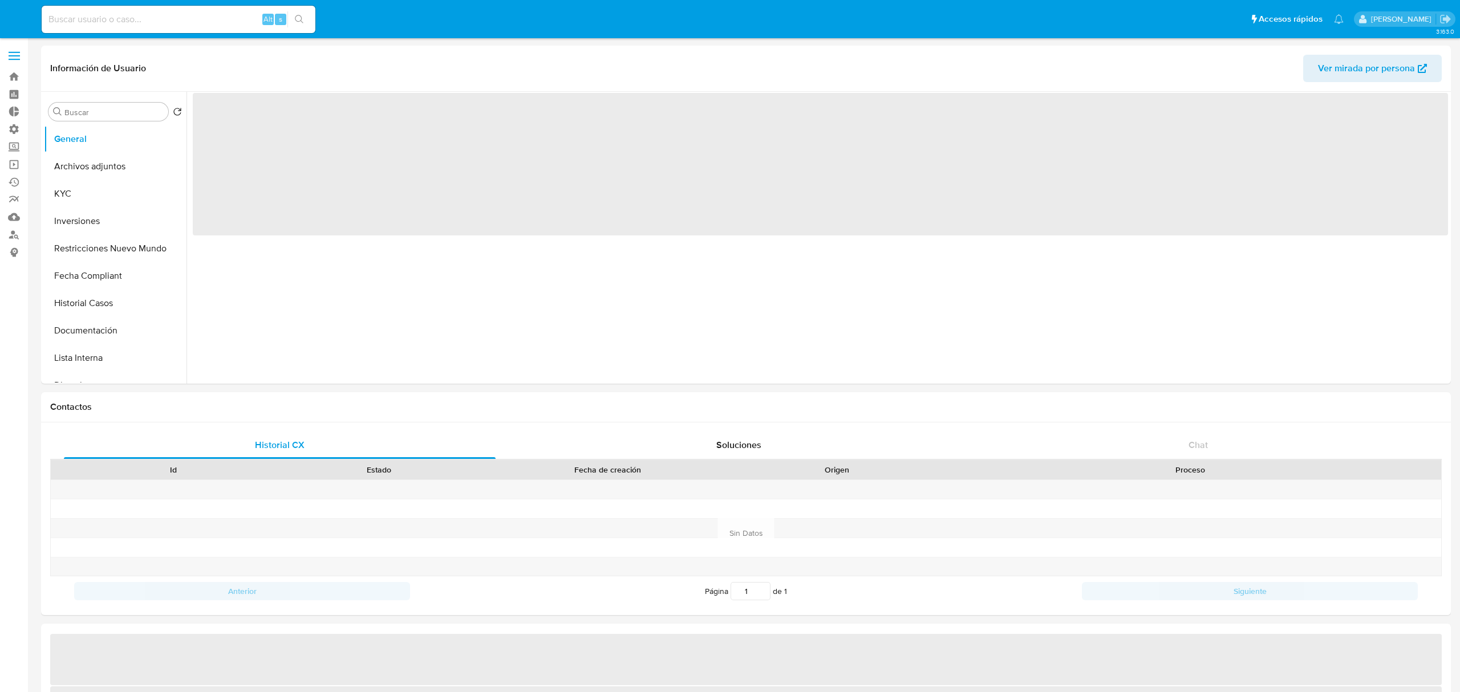
select select "10"
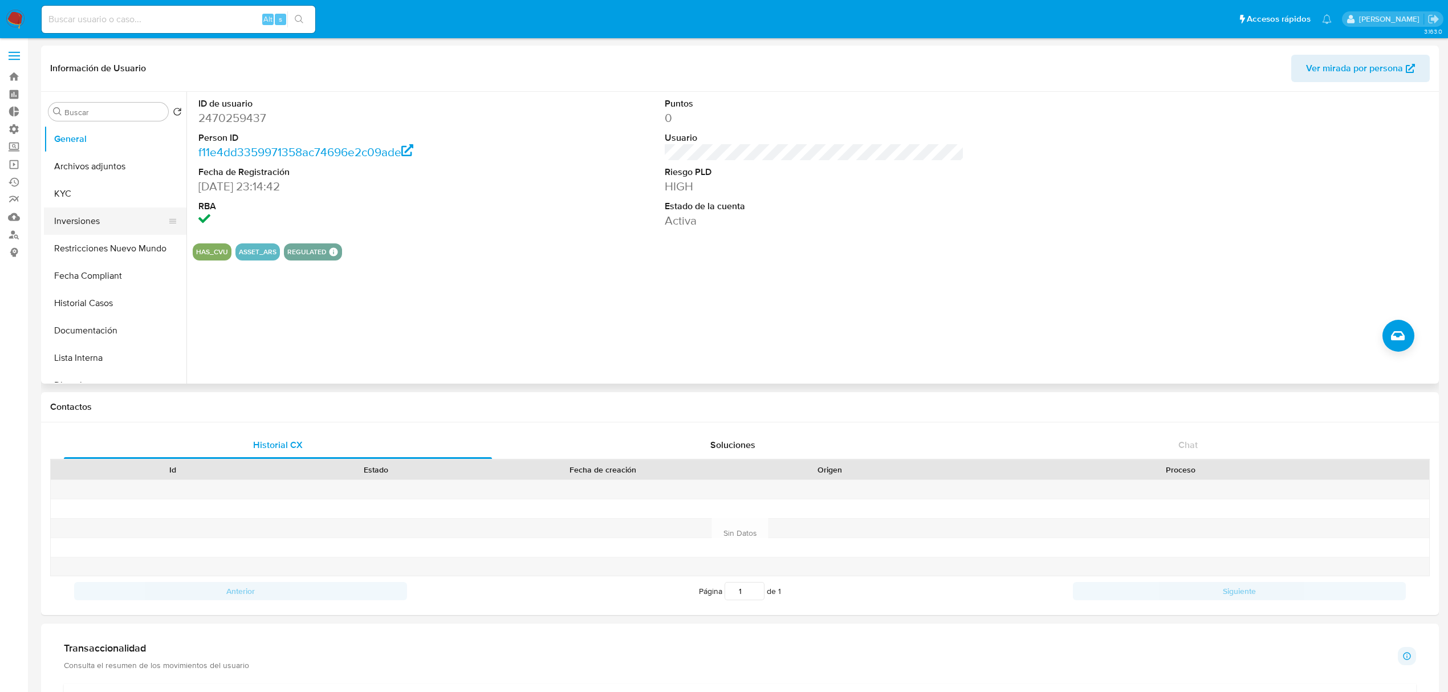
drag, startPoint x: 91, startPoint y: 216, endPoint x: 167, endPoint y: 222, distance: 76.1
click at [91, 215] on button "Inversiones" at bounding box center [110, 221] width 133 height 27
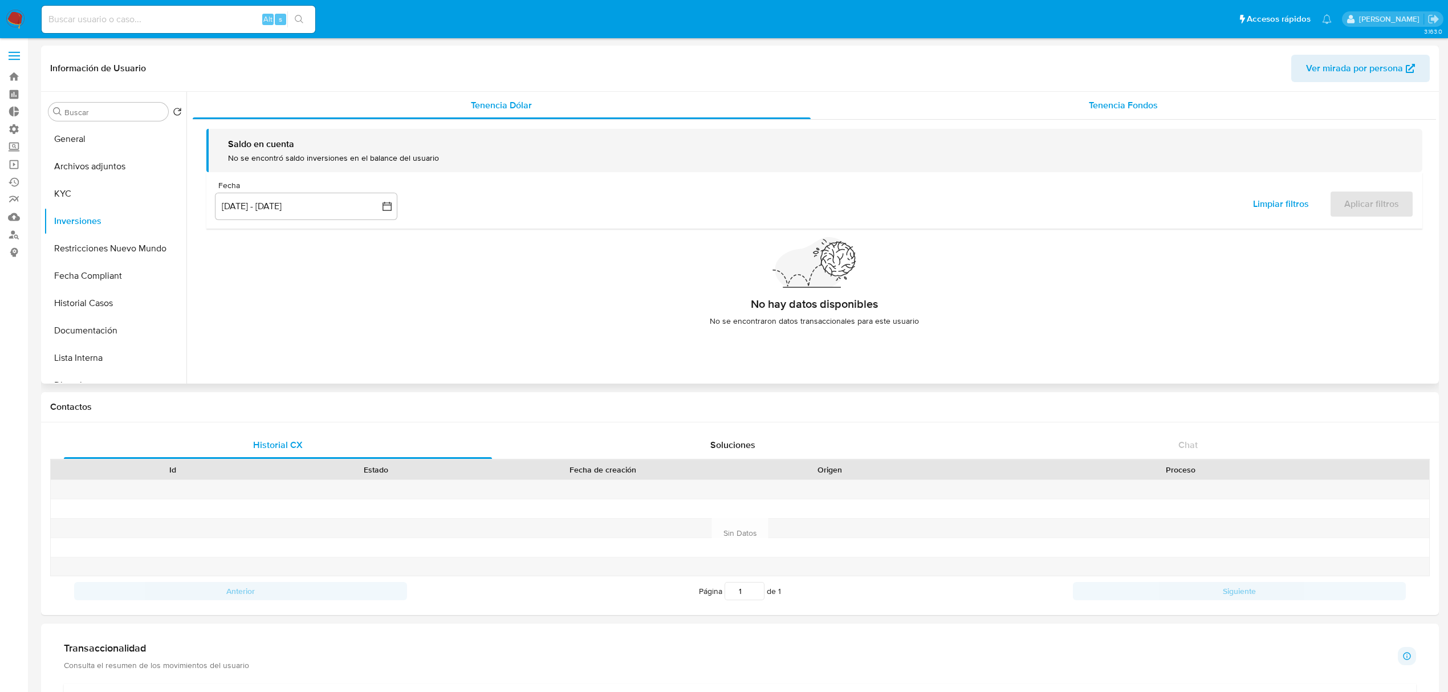
click at [1084, 108] on div "Tenencia Fondos" at bounding box center [1124, 105] width 626 height 27
